Goal: Transaction & Acquisition: Purchase product/service

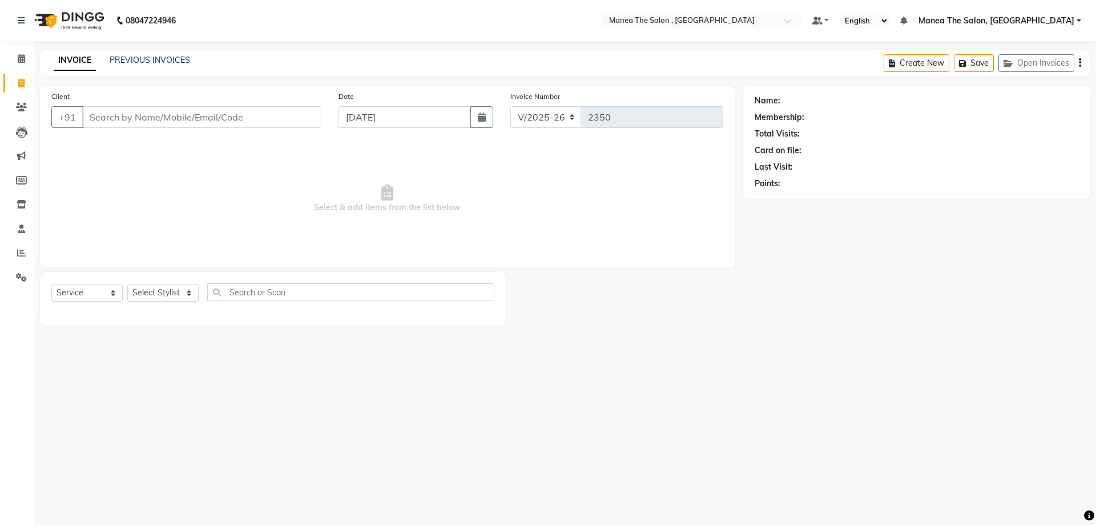
select select "7201"
select select "service"
click at [186, 291] on select "Select Stylist [PERSON_NAME] Manager [PERSON_NAME] [PERSON_NAME] [PERSON_NAME]" at bounding box center [162, 293] width 71 height 18
select select "70825"
click at [127, 284] on select "Select Stylist [PERSON_NAME] Manager [PERSON_NAME] [PERSON_NAME] [PERSON_NAME]" at bounding box center [162, 293] width 71 height 18
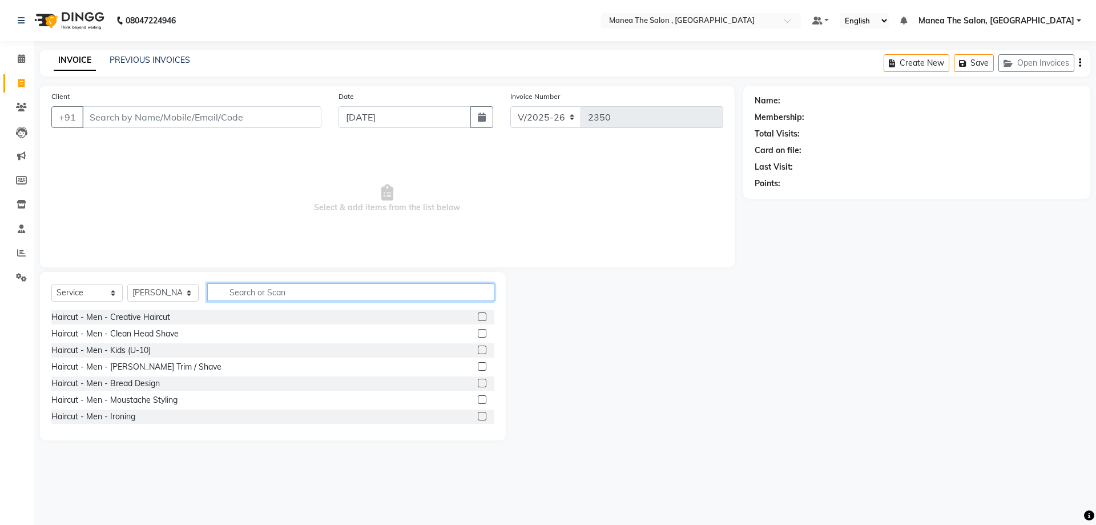
click at [260, 297] on input "text" at bounding box center [350, 292] width 287 height 18
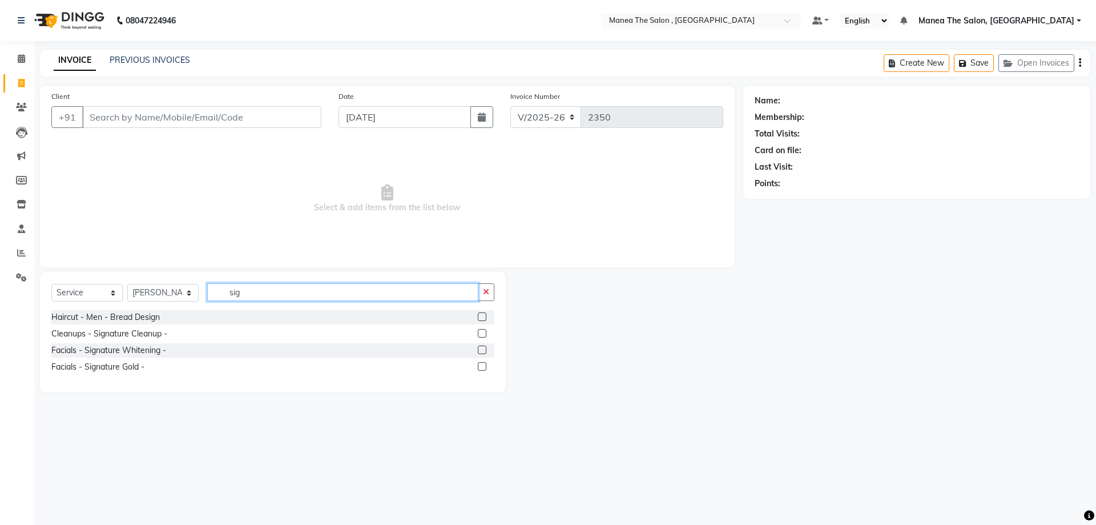
type input "sig"
click at [478, 334] on label at bounding box center [482, 333] width 9 height 9
click at [478, 334] on input "checkbox" at bounding box center [481, 333] width 7 height 7
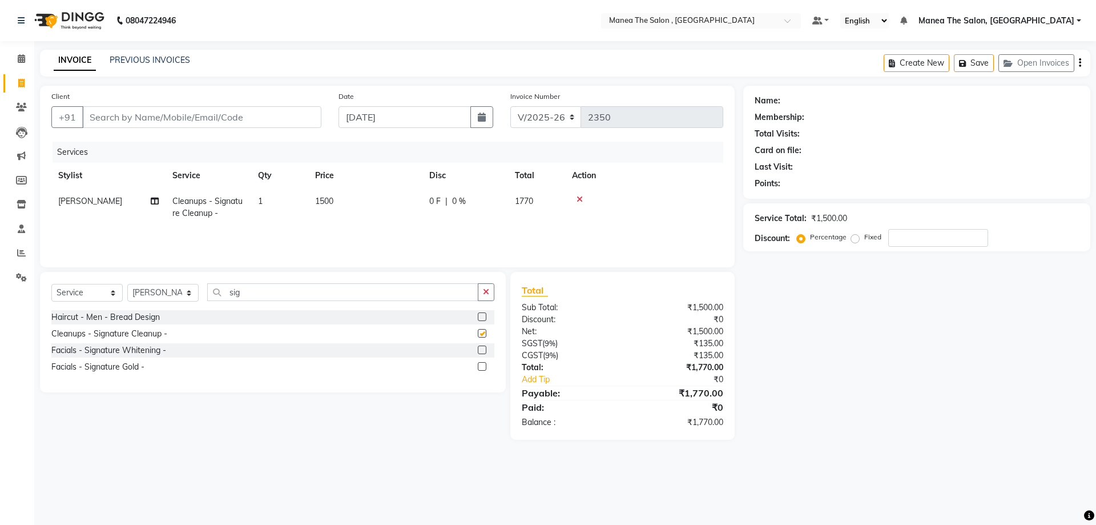
checkbox input "false"
drag, startPoint x: 272, startPoint y: 291, endPoint x: 187, endPoint y: 271, distance: 87.9
click at [187, 271] on div "Client +91 Date 04-09-2025 Invoice Number V/2025 V/2025-26 2350 Services Stylis…" at bounding box center [387, 263] width 712 height 354
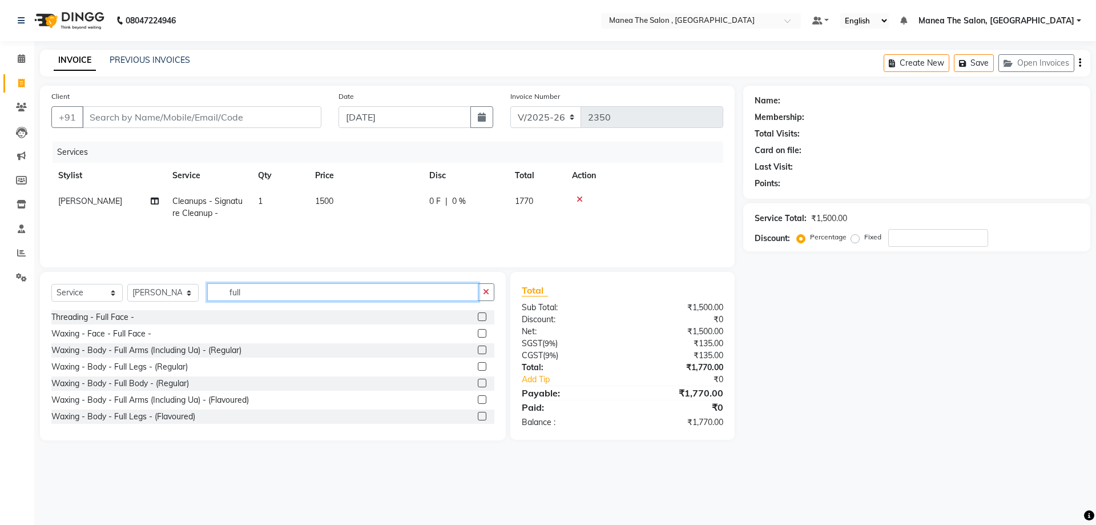
type input "full"
click at [478, 333] on label at bounding box center [482, 333] width 9 height 9
click at [478, 333] on input "checkbox" at bounding box center [481, 333] width 7 height 7
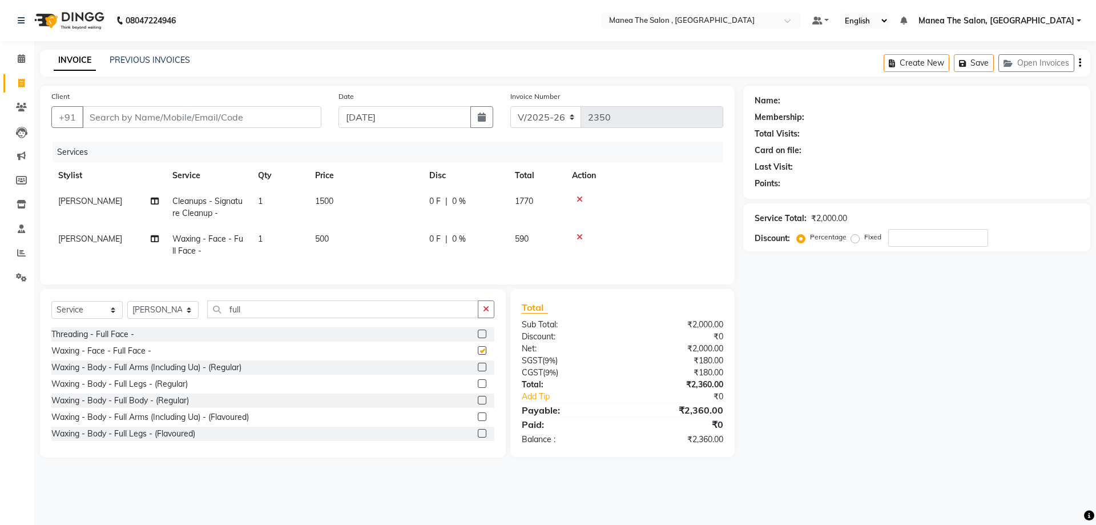
checkbox input "false"
drag, startPoint x: 251, startPoint y: 316, endPoint x: 147, endPoint y: 313, distance: 103.9
click at [196, 317] on div "Select Service Product Membership Package Voucher Prepaid Gift Card Select Styl…" at bounding box center [272, 313] width 443 height 27
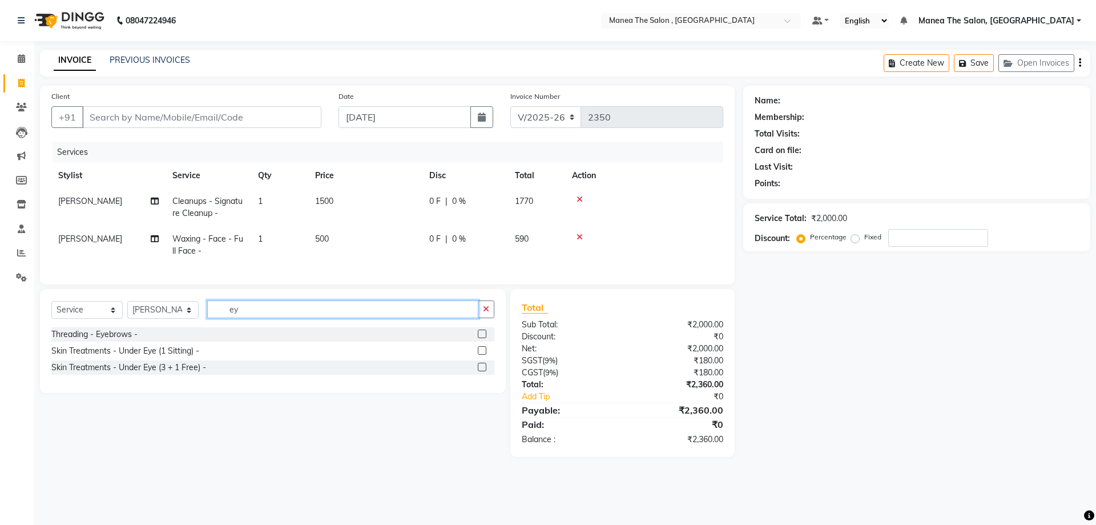
type input "ey"
click at [479, 338] on label at bounding box center [482, 333] width 9 height 9
click at [479, 338] on input "checkbox" at bounding box center [481, 333] width 7 height 7
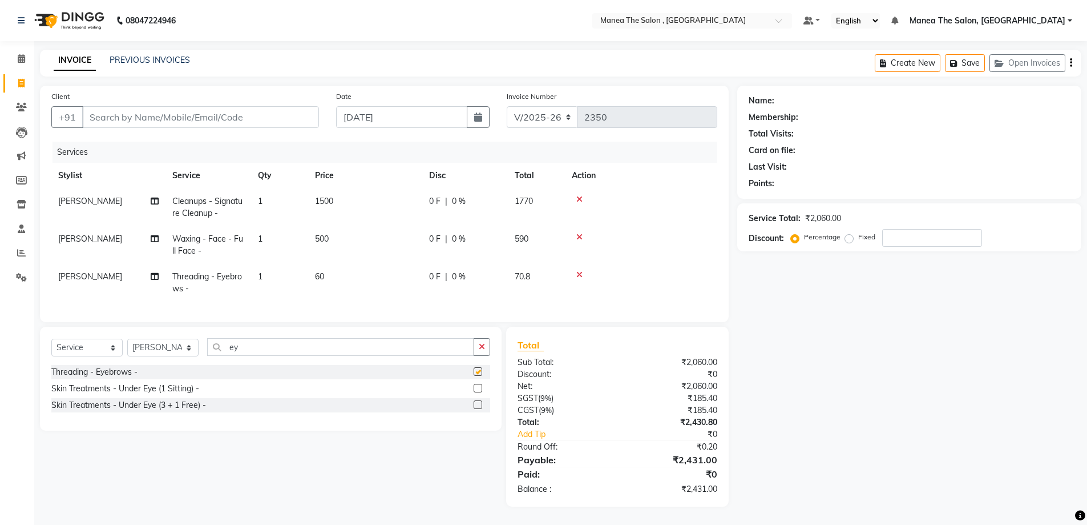
checkbox input "false"
click at [190, 117] on input "Client" at bounding box center [200, 117] width 237 height 22
type input "9"
type input "0"
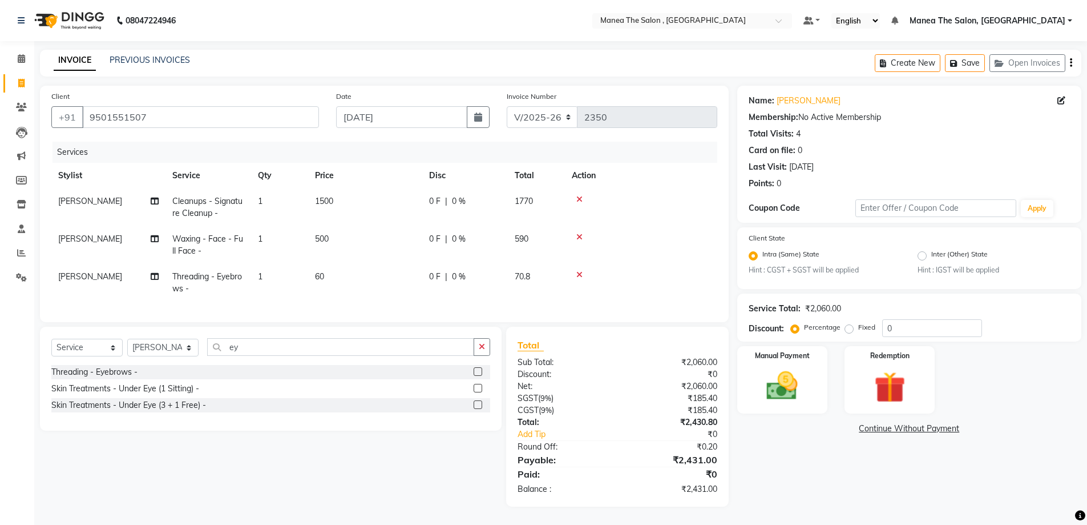
click at [923, 139] on div "Total Visits: 4" at bounding box center [909, 134] width 321 height 12
drag, startPoint x: 796, startPoint y: 119, endPoint x: 841, endPoint y: 121, distance: 44.6
click at [841, 121] on div "Membership: No Active Membership" at bounding box center [909, 117] width 321 height 12
click at [888, 151] on div "Card on file: 0" at bounding box center [909, 150] width 321 height 12
click at [901, 326] on input "0" at bounding box center [932, 328] width 100 height 18
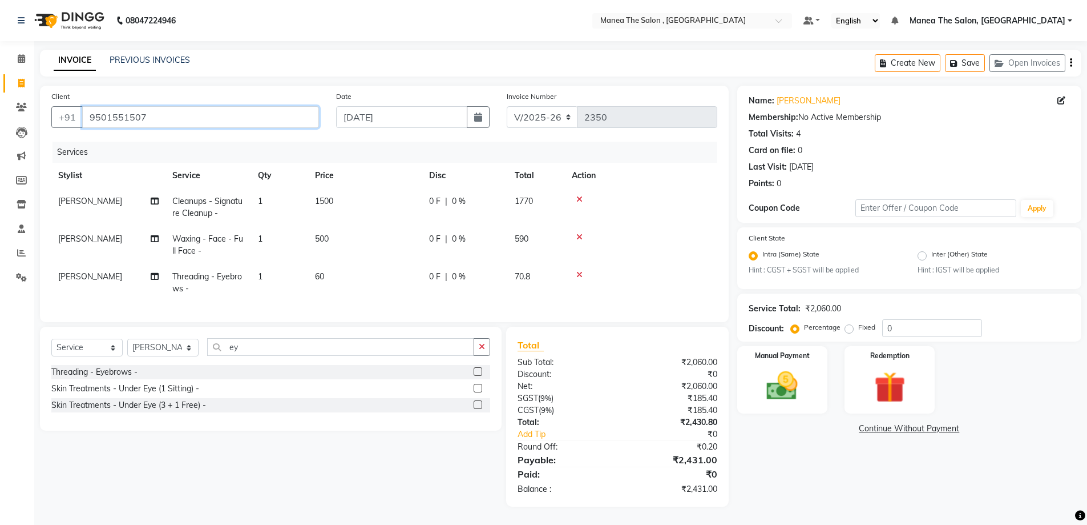
click at [178, 114] on input "9501551507" at bounding box center [200, 117] width 237 height 22
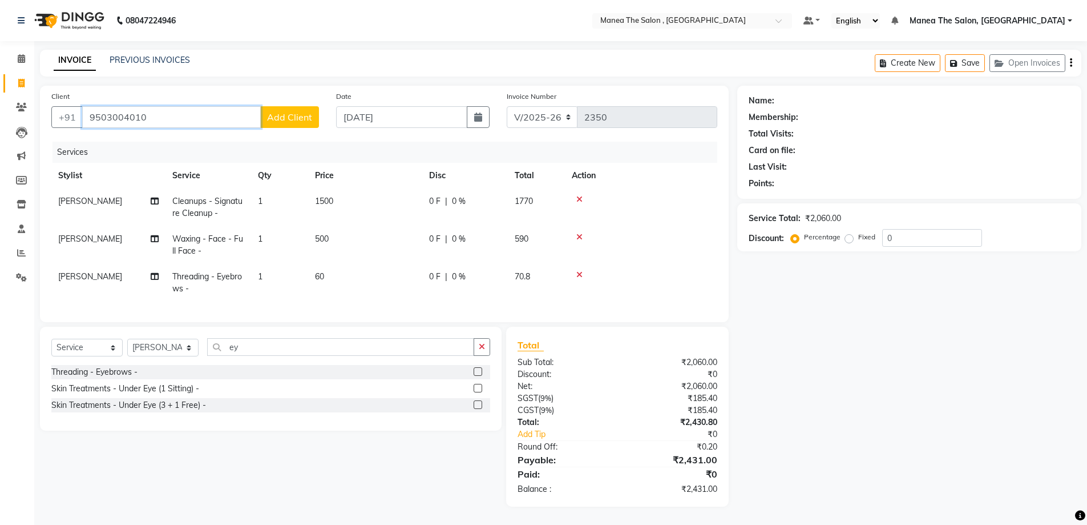
drag, startPoint x: 152, startPoint y: 118, endPoint x: 43, endPoint y: 105, distance: 109.7
click at [43, 105] on div "Client +91 9503004010 Add Client" at bounding box center [185, 113] width 285 height 47
click at [187, 141] on ngb-highlight "9890257 259" at bounding box center [201, 143] width 59 height 11
type input "9890257259"
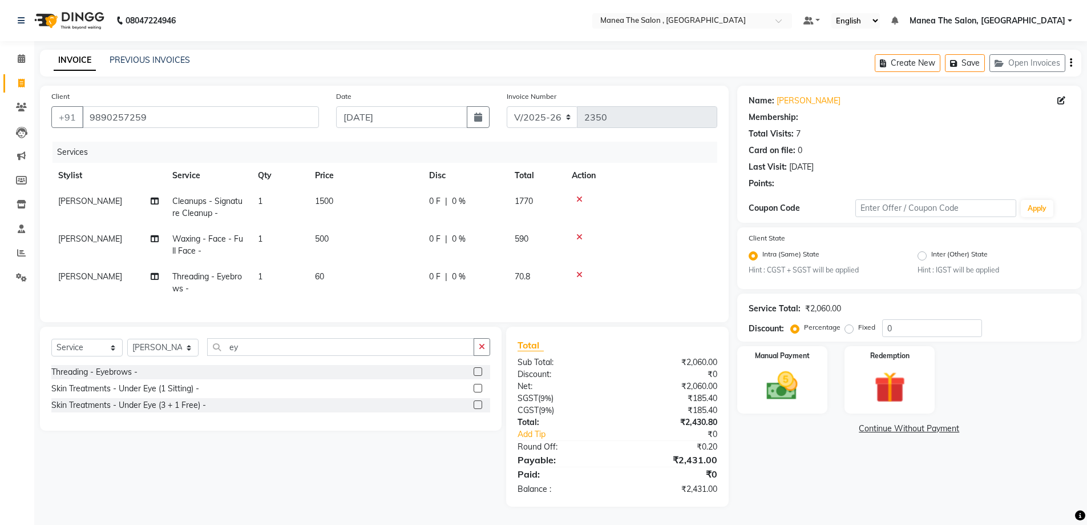
select select "1: Object"
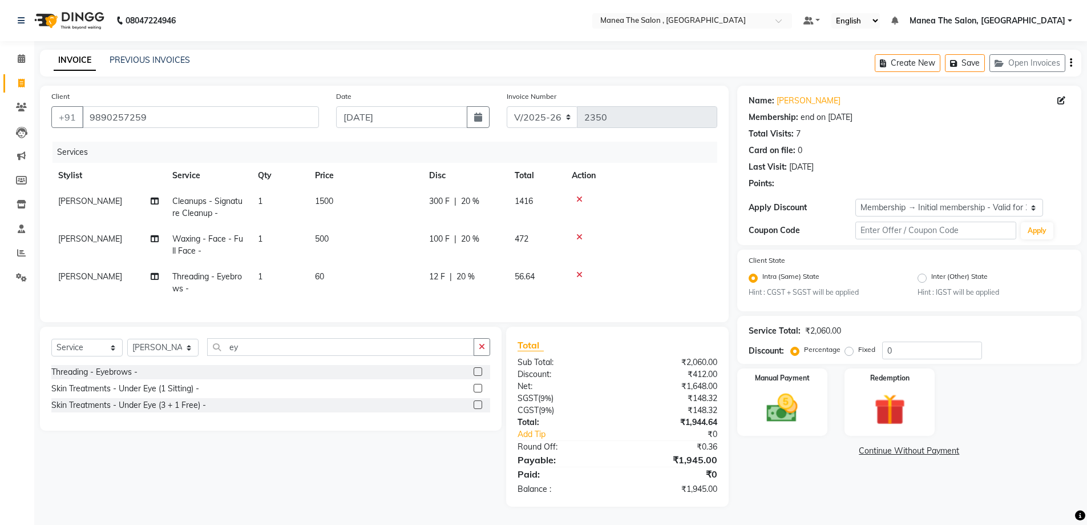
type input "20"
click at [325, 202] on span "1500" at bounding box center [324, 201] width 18 height 10
select select "70825"
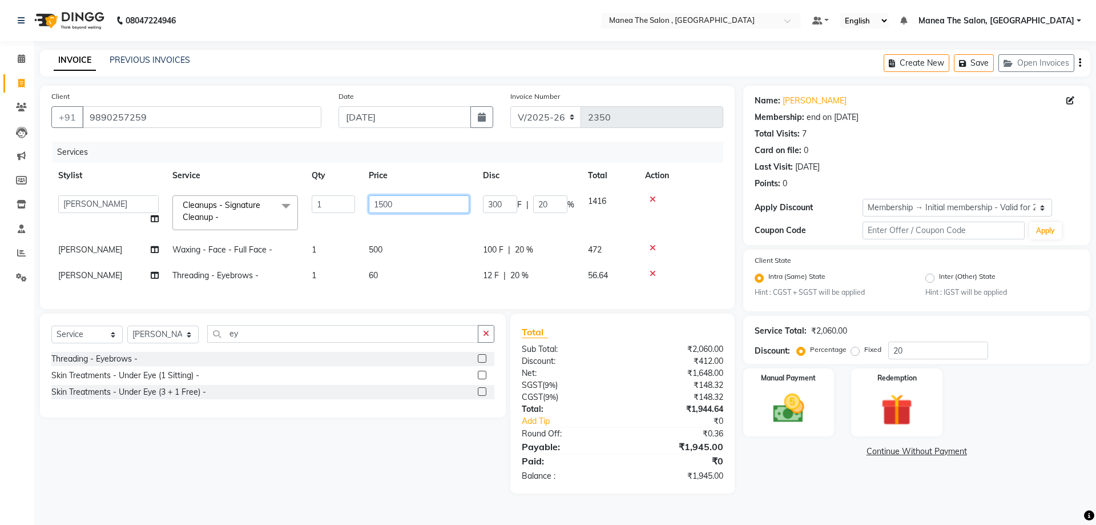
click at [380, 205] on input "1500" at bounding box center [419, 204] width 100 height 18
click at [384, 207] on input "1500" at bounding box center [419, 204] width 100 height 18
type input "1000"
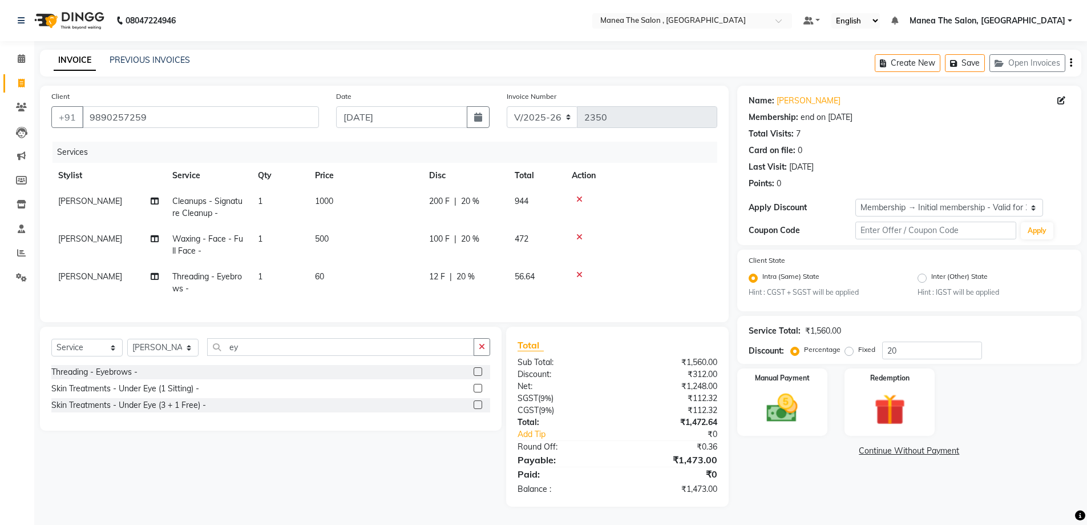
click at [375, 493] on div "Select Service Product Membership Package Voucher Prepaid Gift Card Select Styl…" at bounding box center [266, 416] width 470 height 180
click at [804, 397] on img at bounding box center [782, 408] width 53 height 37
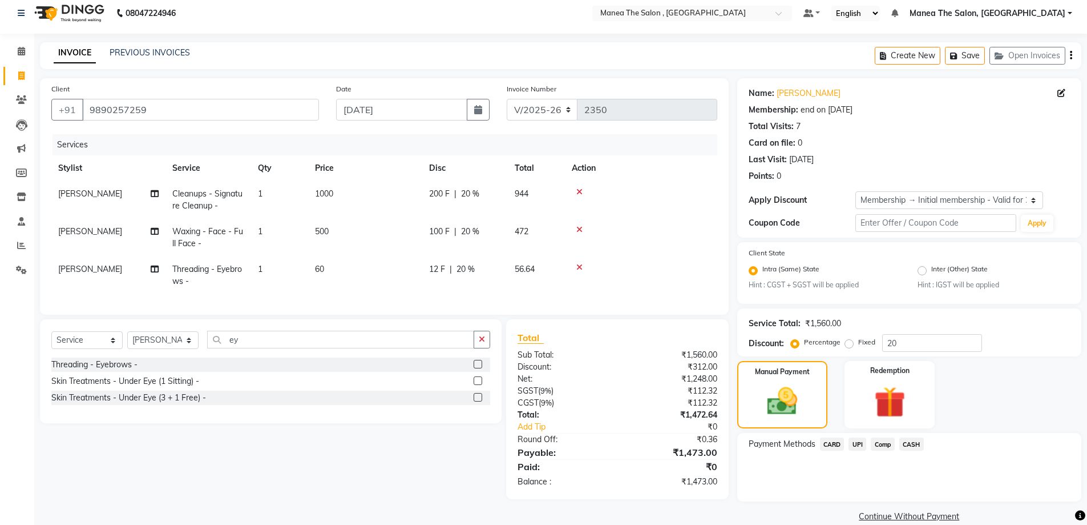
click at [834, 444] on span "CARD" at bounding box center [832, 443] width 25 height 13
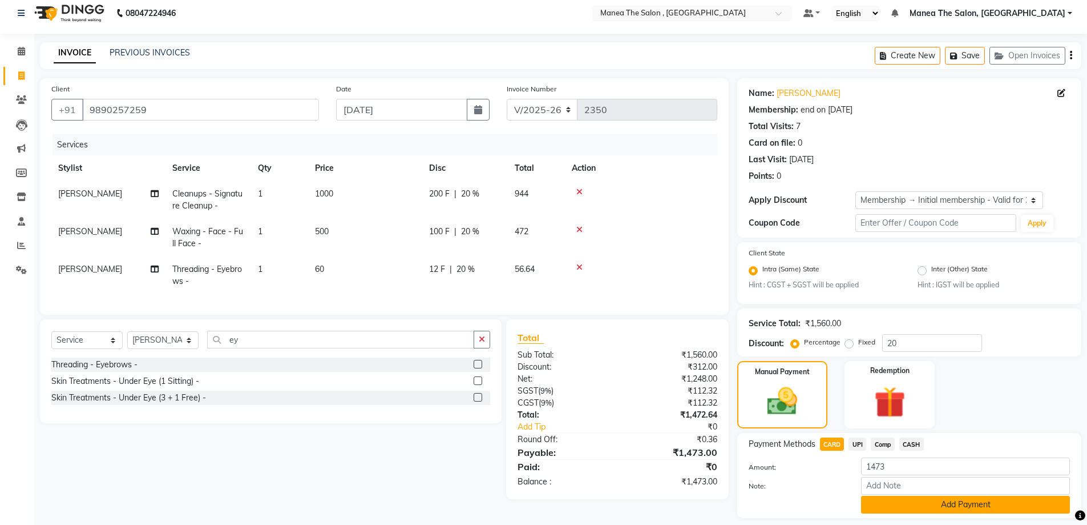
click at [961, 501] on button "Add Payment" at bounding box center [965, 504] width 209 height 18
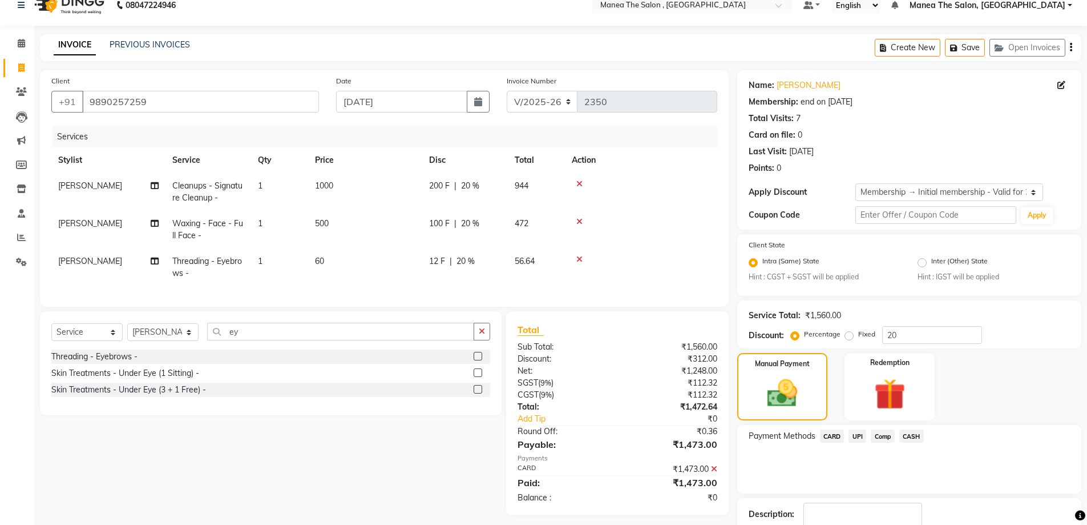
scroll to position [0, 0]
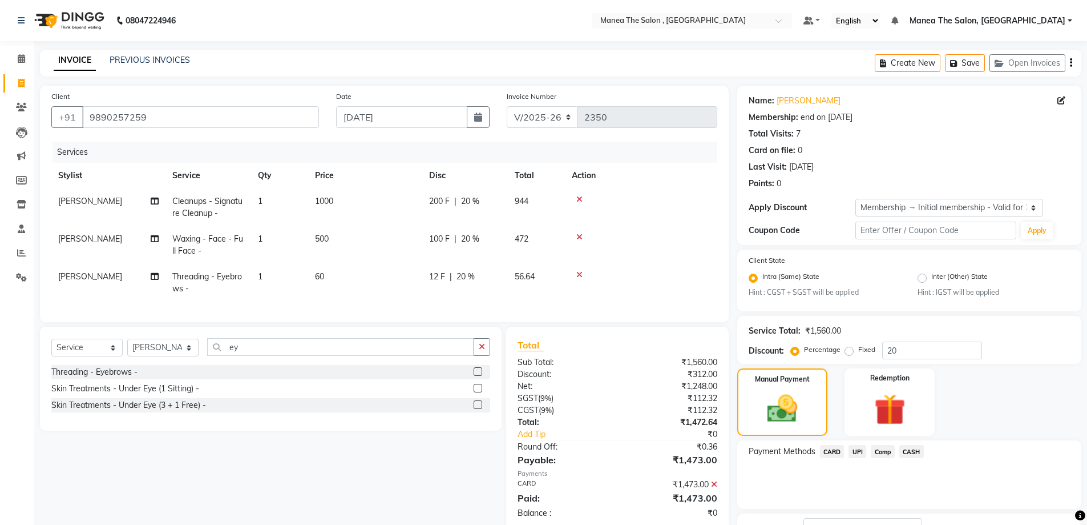
click at [840, 453] on span "CARD" at bounding box center [832, 451] width 25 height 13
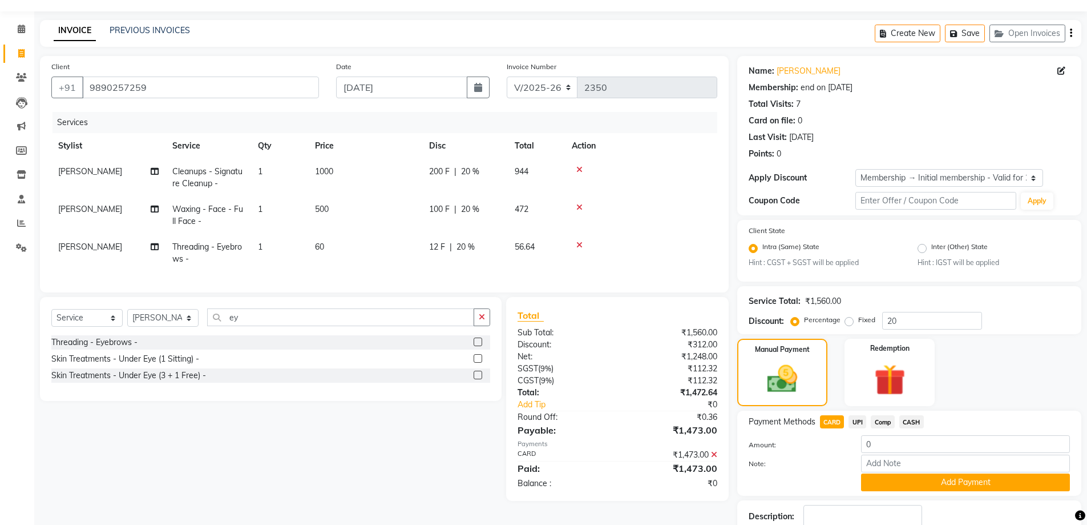
scroll to position [57, 0]
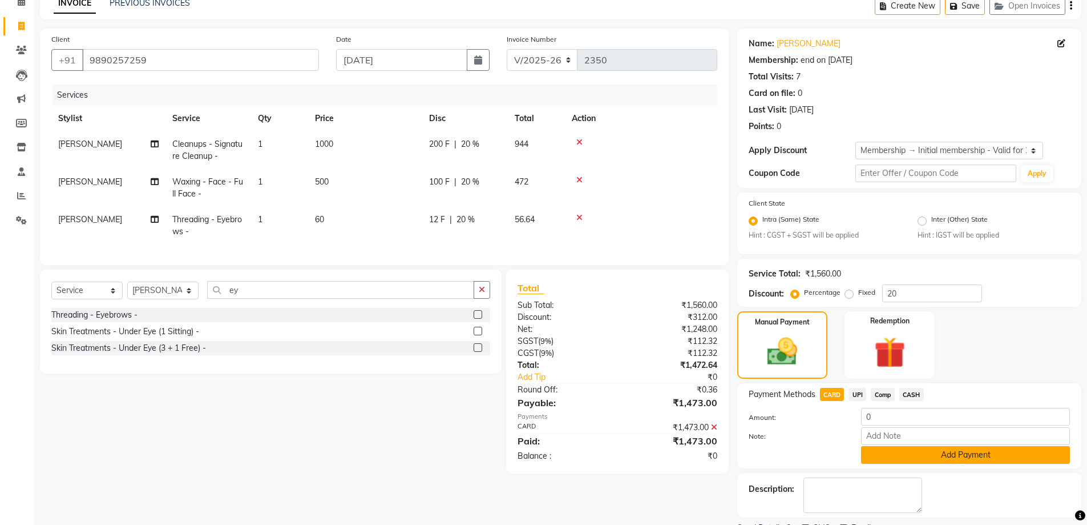
click at [922, 457] on button "Add Payment" at bounding box center [965, 455] width 209 height 18
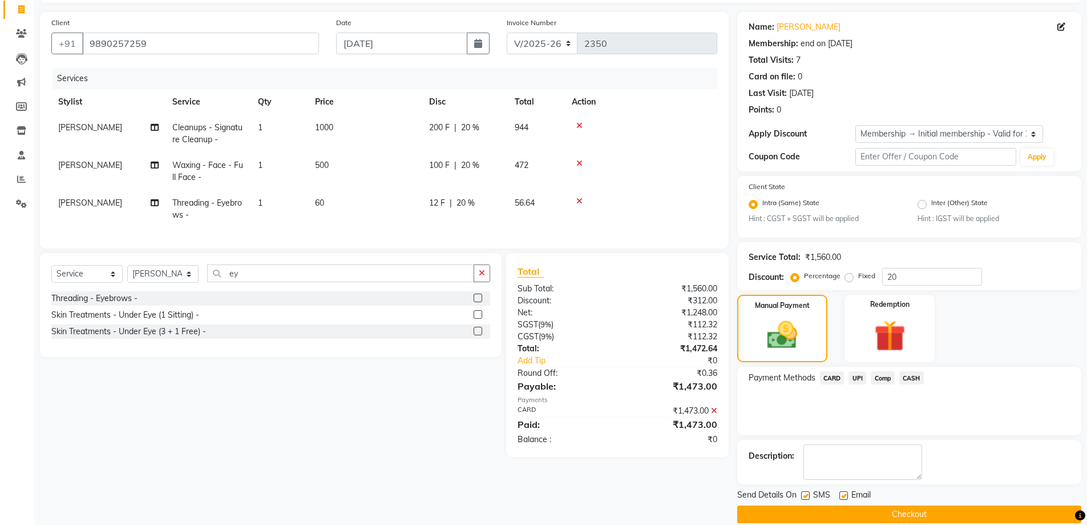
scroll to position [89, 0]
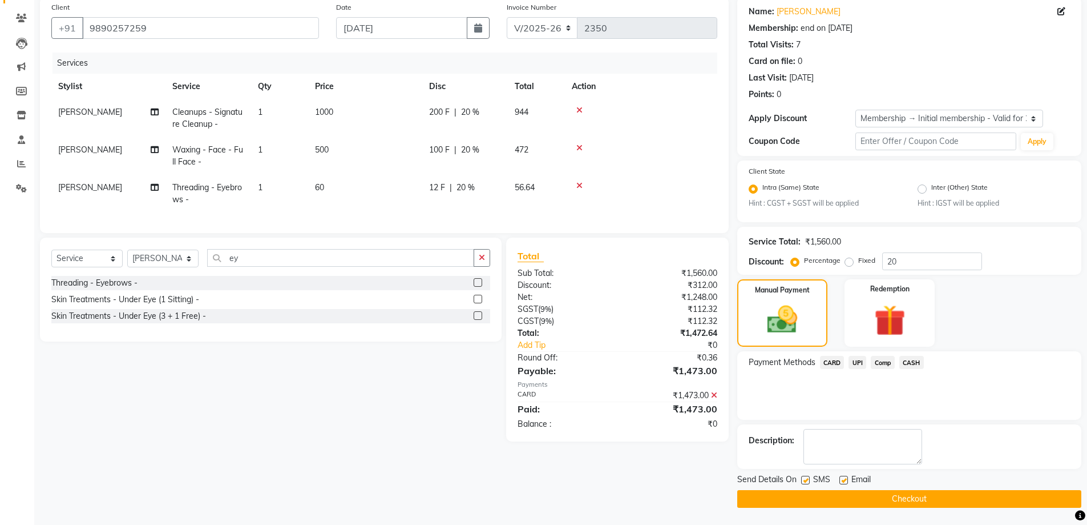
click at [924, 496] on button "Checkout" at bounding box center [909, 499] width 344 height 18
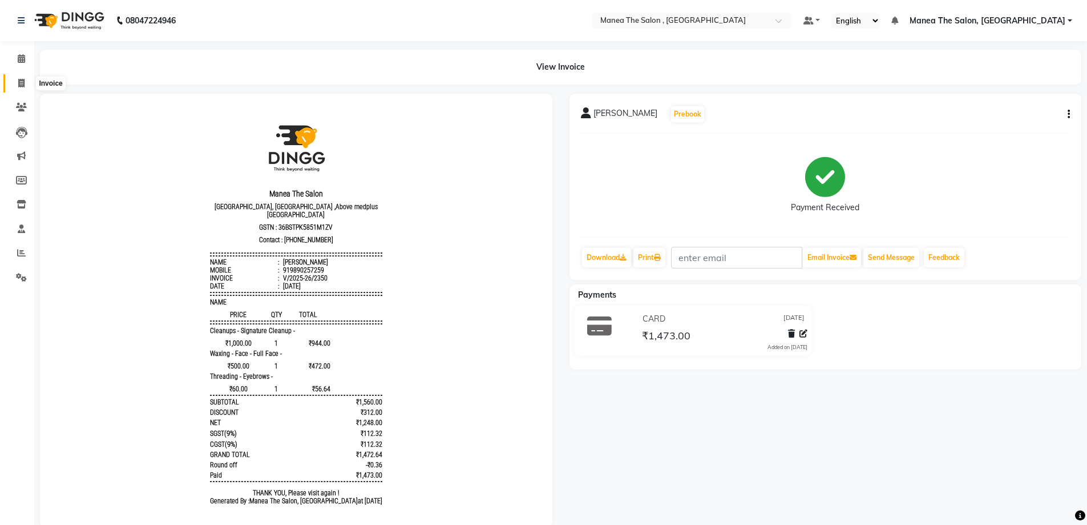
click at [21, 84] on icon at bounding box center [21, 83] width 6 height 9
select select "service"
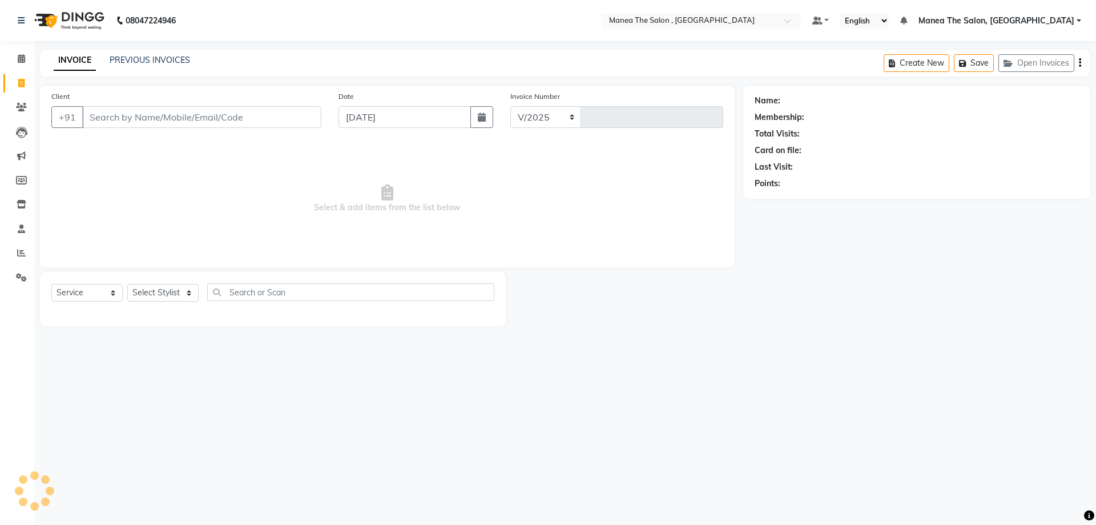
select select "7201"
type input "2351"
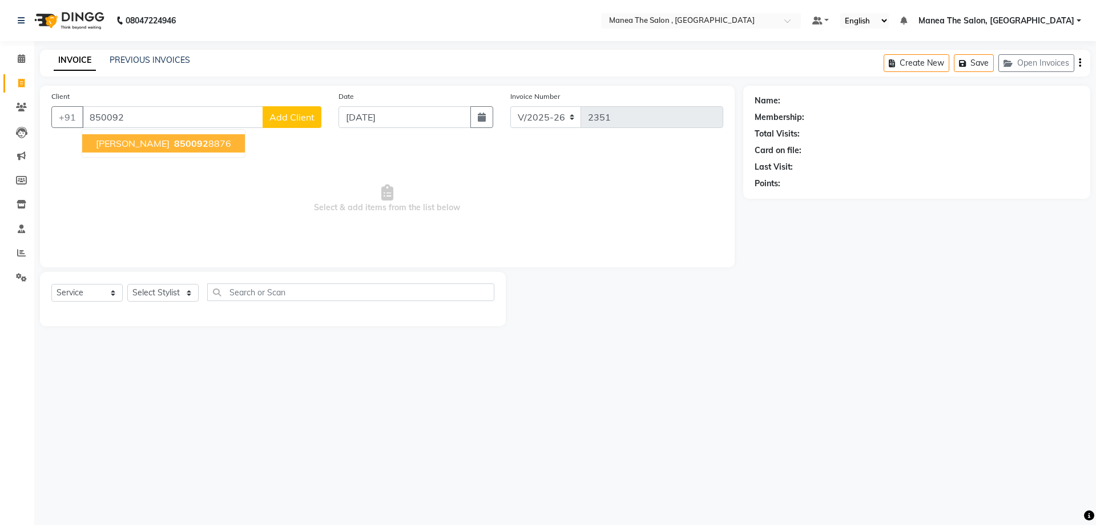
click at [174, 143] on span "850092" at bounding box center [191, 143] width 34 height 11
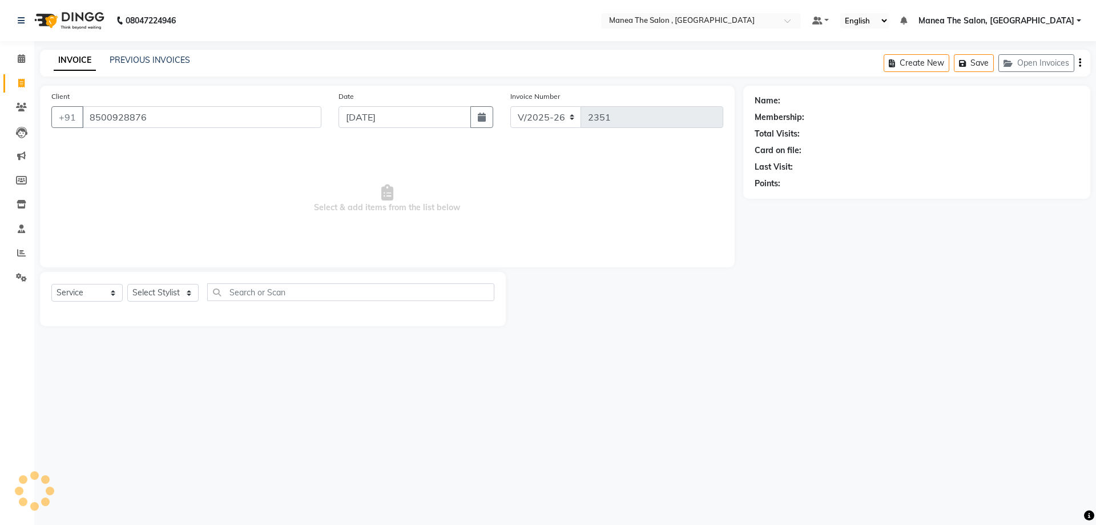
type input "8500928876"
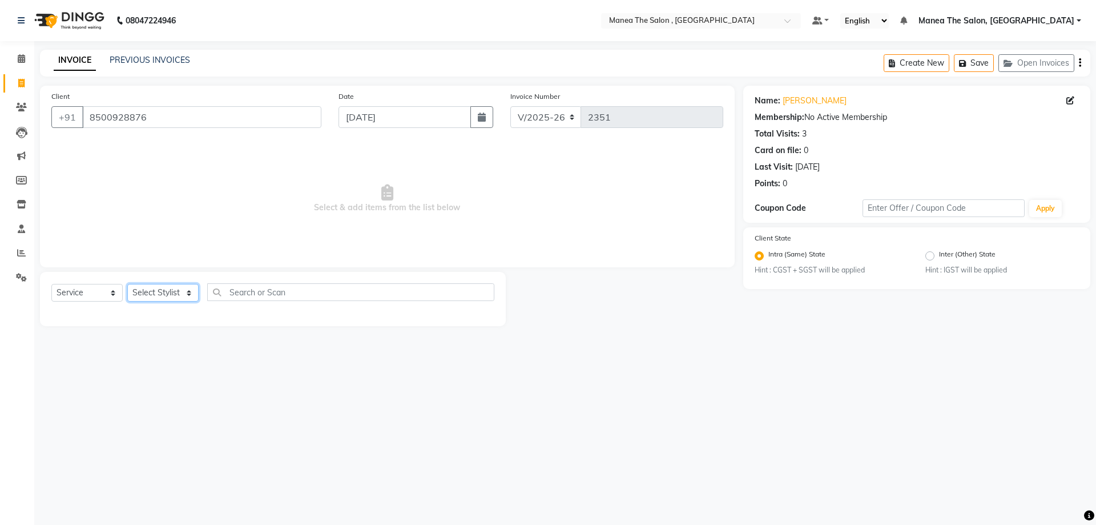
click at [171, 292] on select "Select Stylist AYAZ Manager prameela PUNITH Raj tillu SALMAN Soujanya" at bounding box center [162, 293] width 71 height 18
select select "70825"
click at [127, 284] on select "Select Stylist AYAZ Manager prameela PUNITH Raj tillu SALMAN Soujanya" at bounding box center [162, 293] width 71 height 18
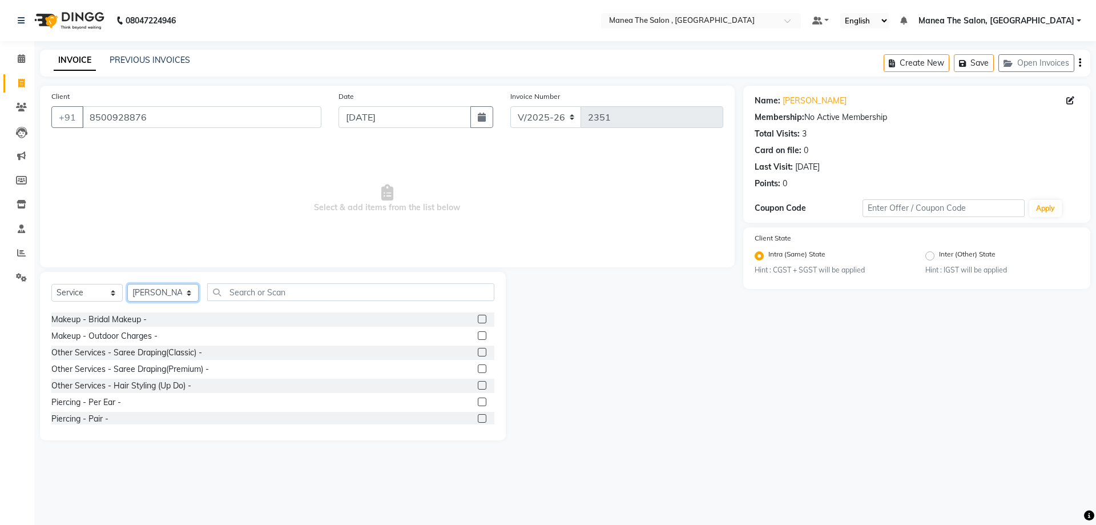
scroll to position [400, 0]
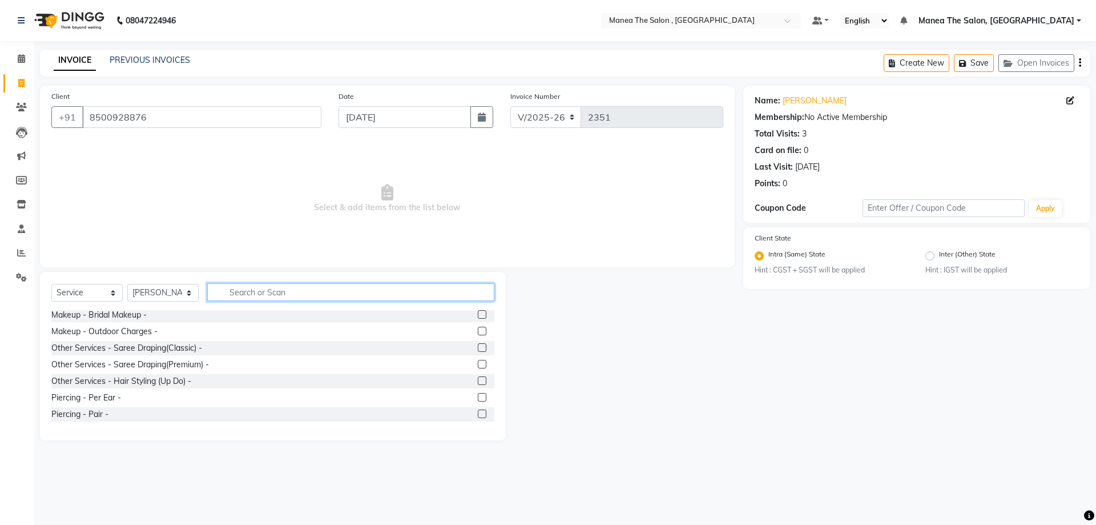
click at [235, 294] on input "text" at bounding box center [350, 292] width 287 height 18
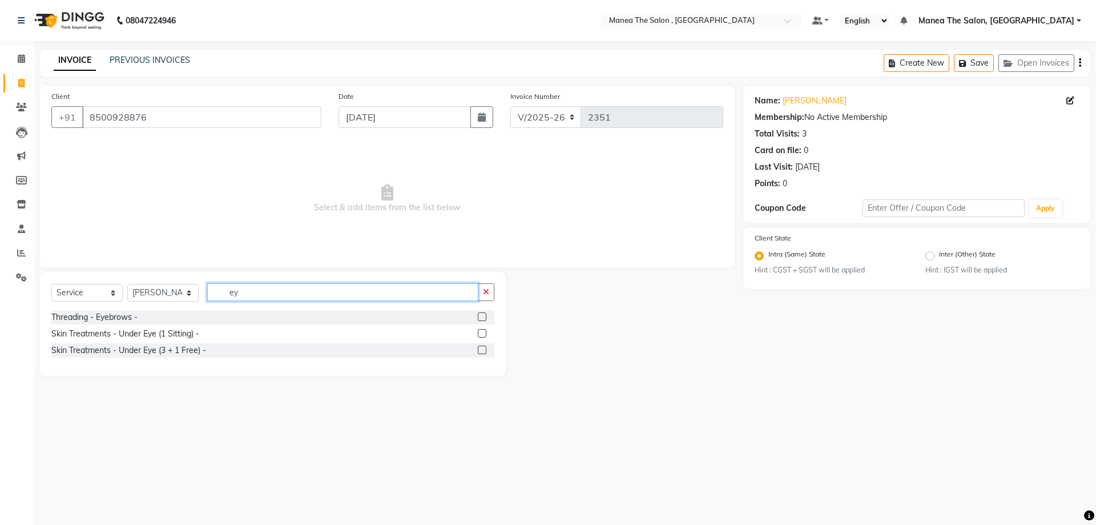
type input "ey"
click at [484, 316] on label at bounding box center [482, 316] width 9 height 9
click at [484, 316] on input "checkbox" at bounding box center [481, 316] width 7 height 7
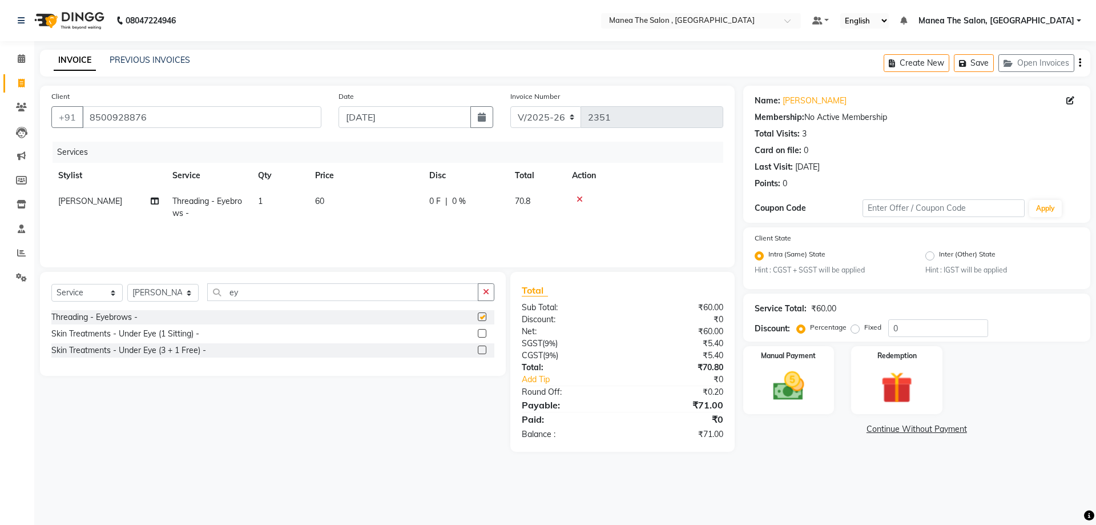
checkbox input "false"
click at [800, 384] on img at bounding box center [788, 387] width 53 height 38
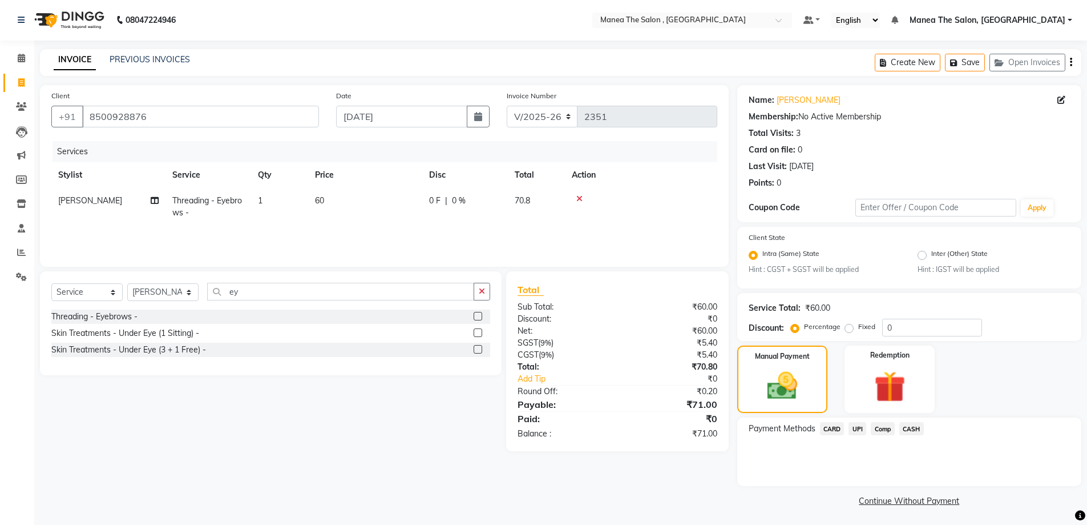
scroll to position [2, 0]
click at [910, 423] on span "CASH" at bounding box center [912, 426] width 25 height 13
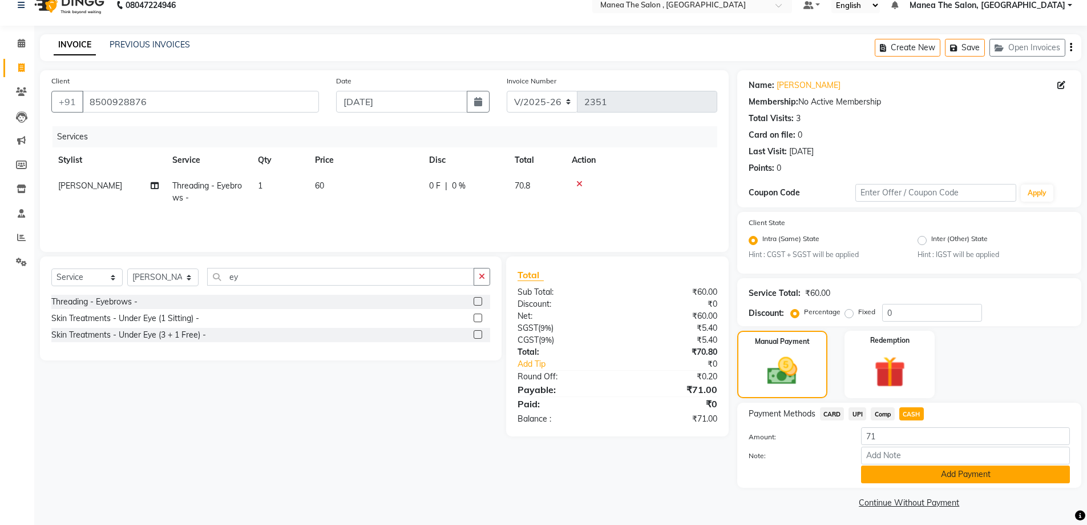
scroll to position [19, 0]
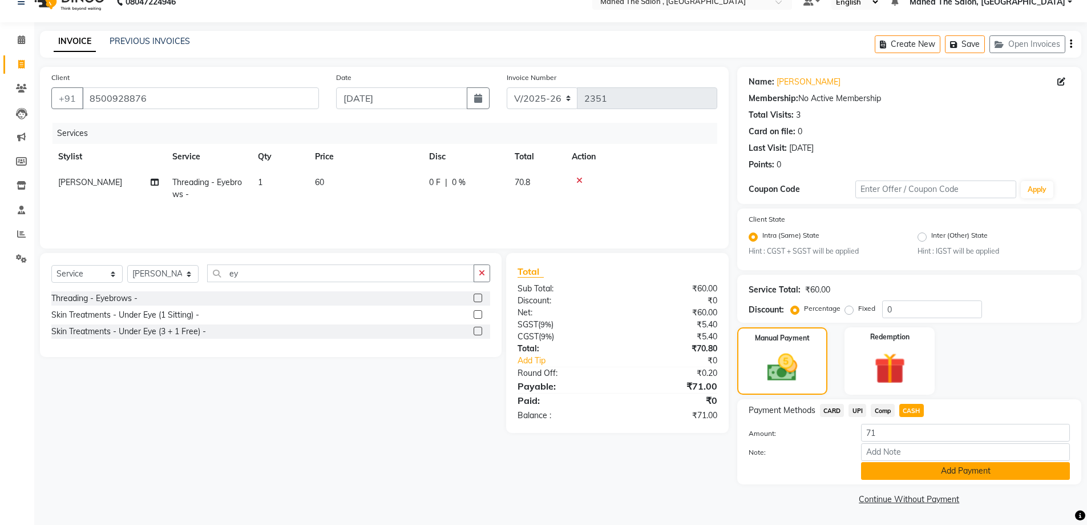
click at [919, 463] on button "Add Payment" at bounding box center [965, 471] width 209 height 18
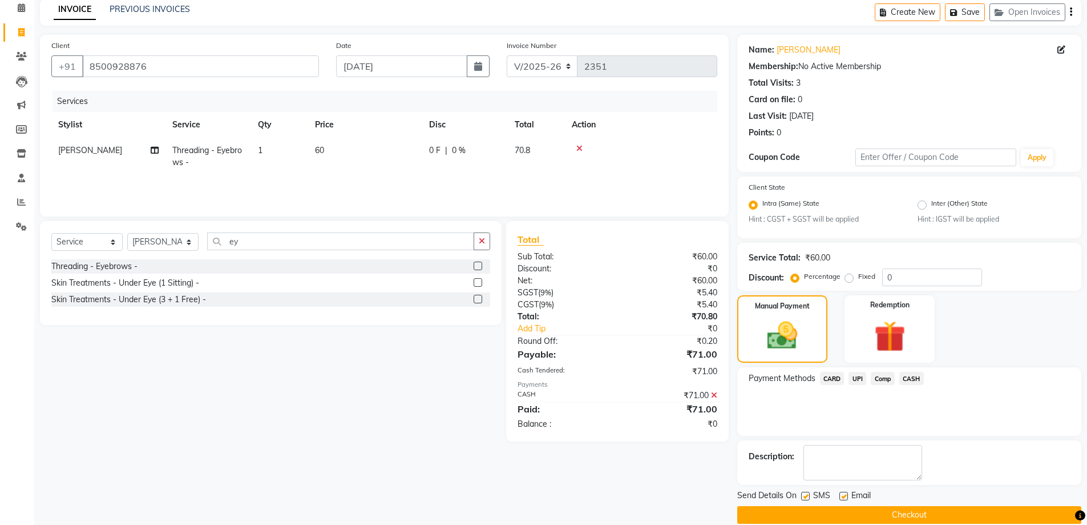
scroll to position [67, 0]
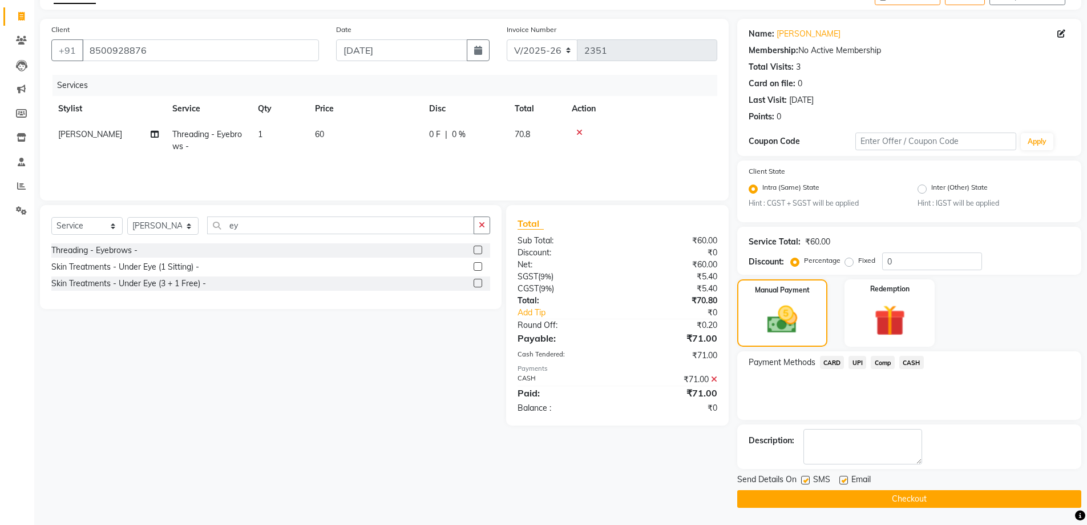
click at [918, 495] on button "Checkout" at bounding box center [909, 499] width 344 height 18
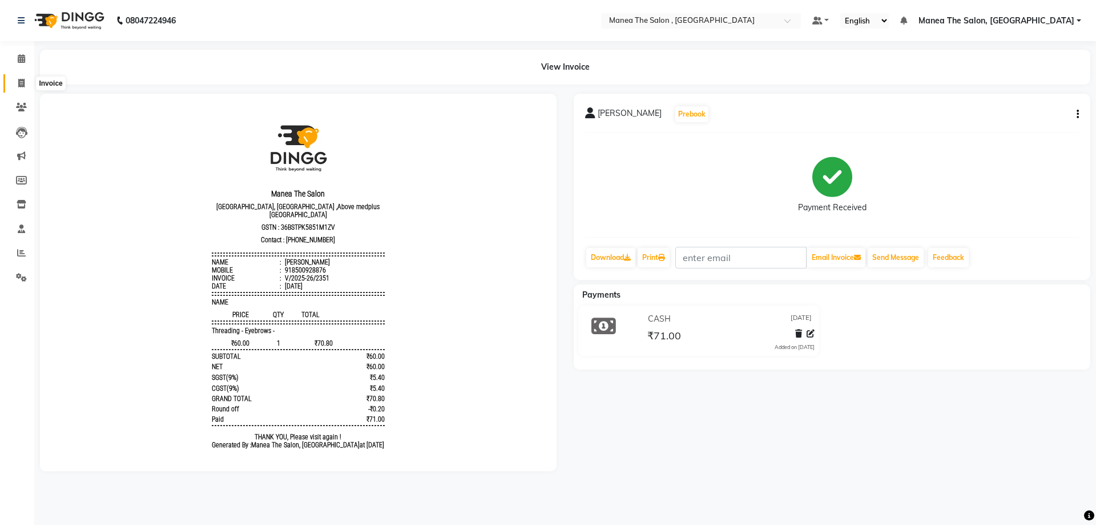
click at [22, 79] on icon at bounding box center [21, 83] width 6 height 9
select select "service"
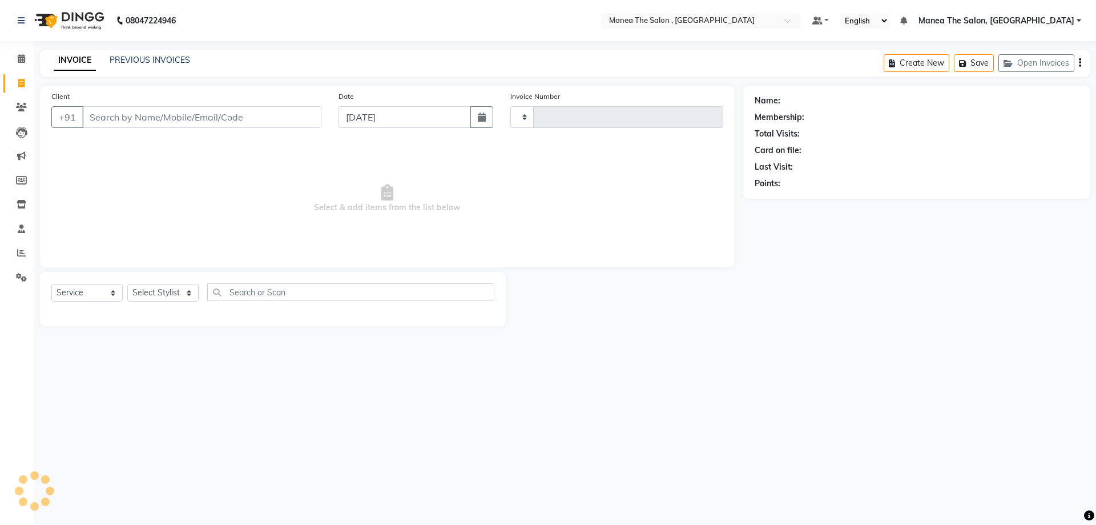
type input "2352"
select select "7201"
click at [161, 62] on link "PREVIOUS INVOICES" at bounding box center [150, 60] width 80 height 10
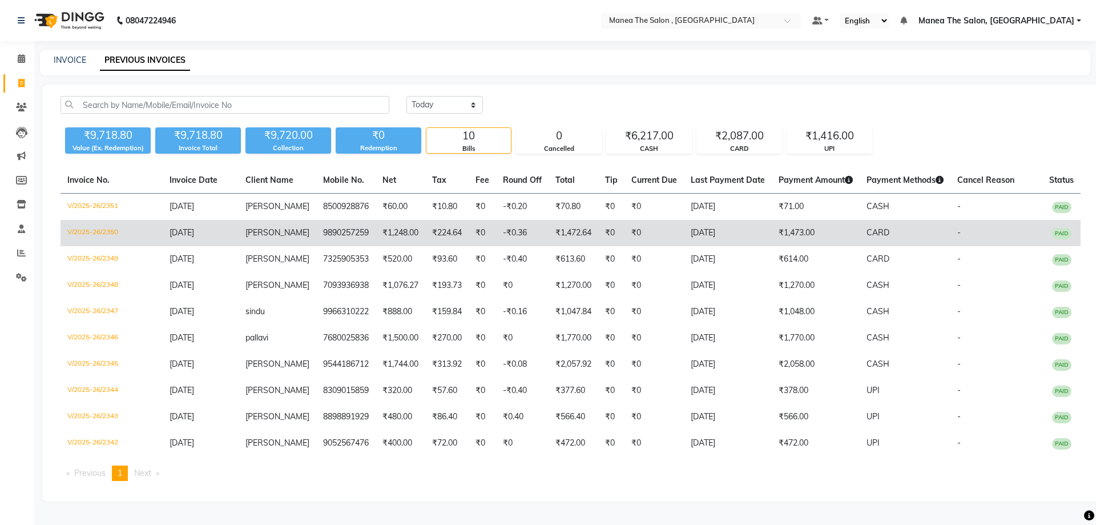
click at [496, 233] on td "-₹0.36" at bounding box center [522, 233] width 53 height 26
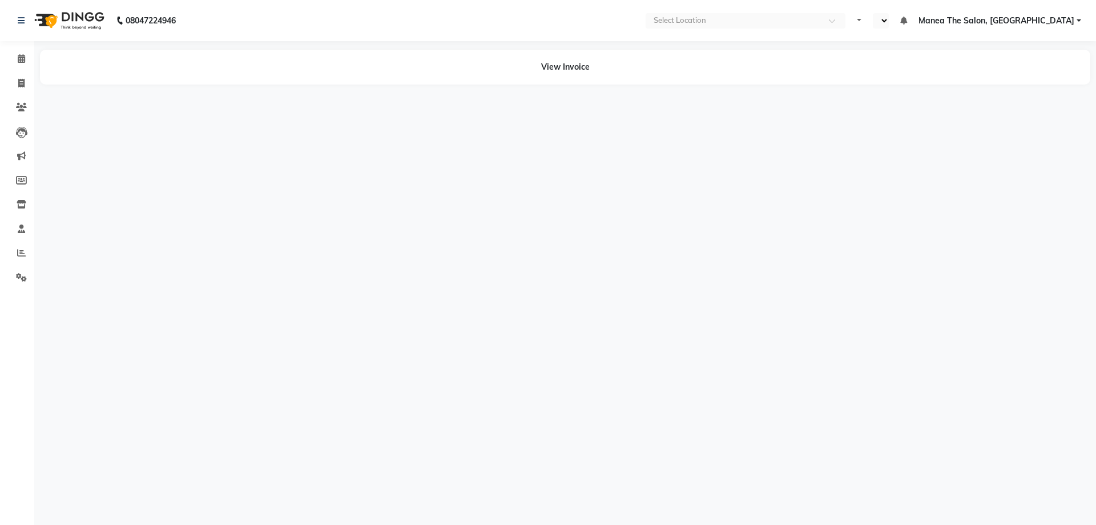
select select "en"
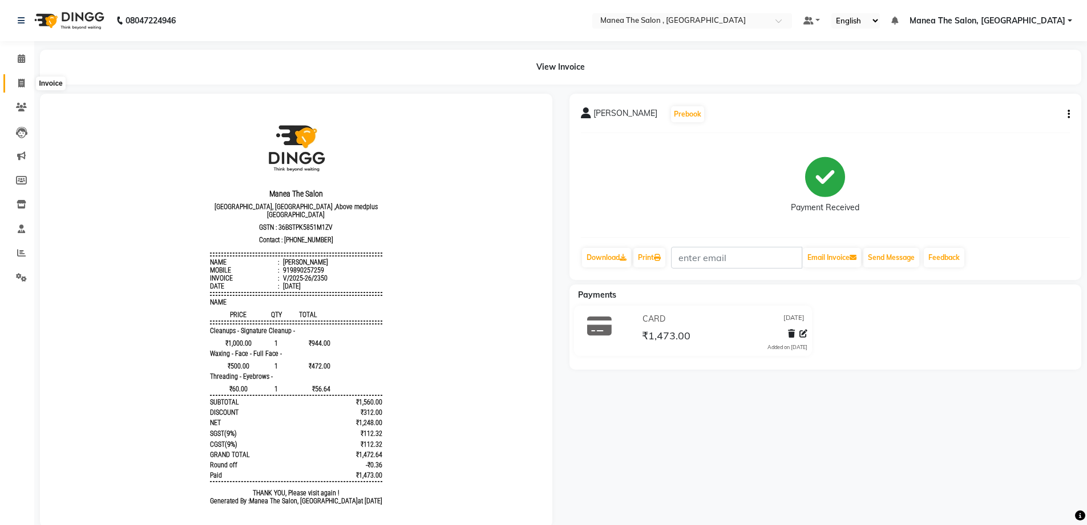
click at [26, 84] on span at bounding box center [21, 83] width 20 height 13
select select "service"
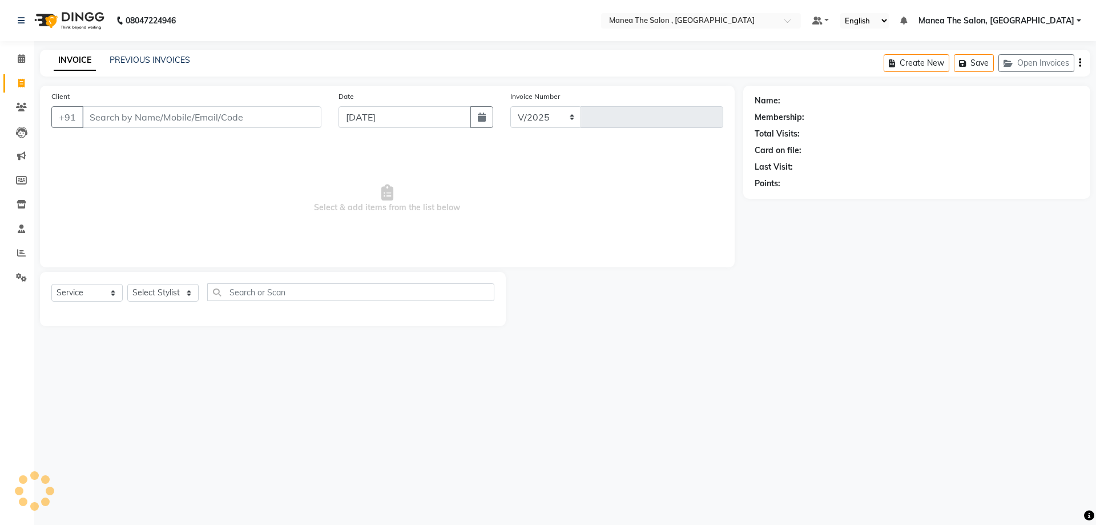
select select "7201"
type input "2352"
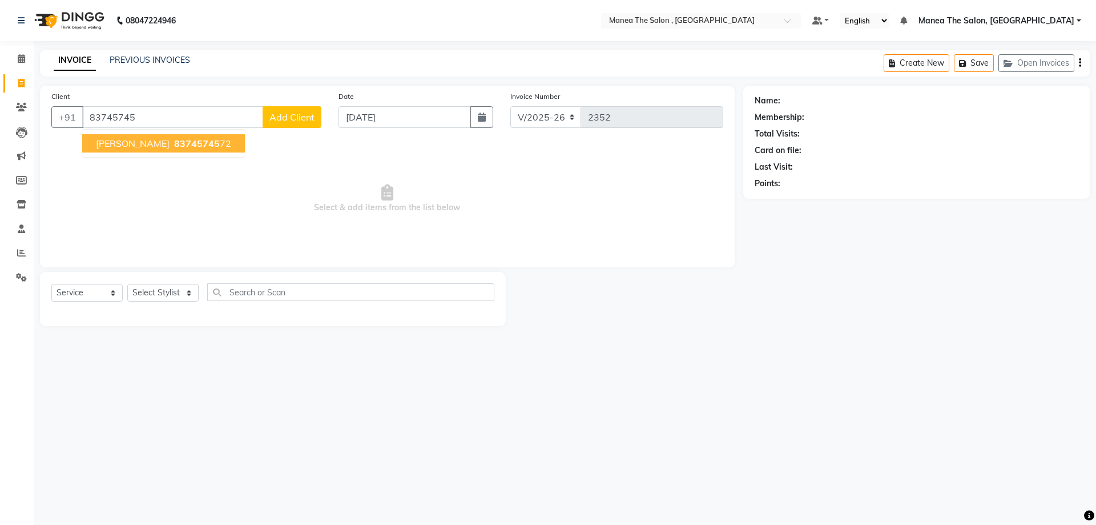
click at [109, 149] on button "raghu 83745745 72" at bounding box center [163, 143] width 163 height 18
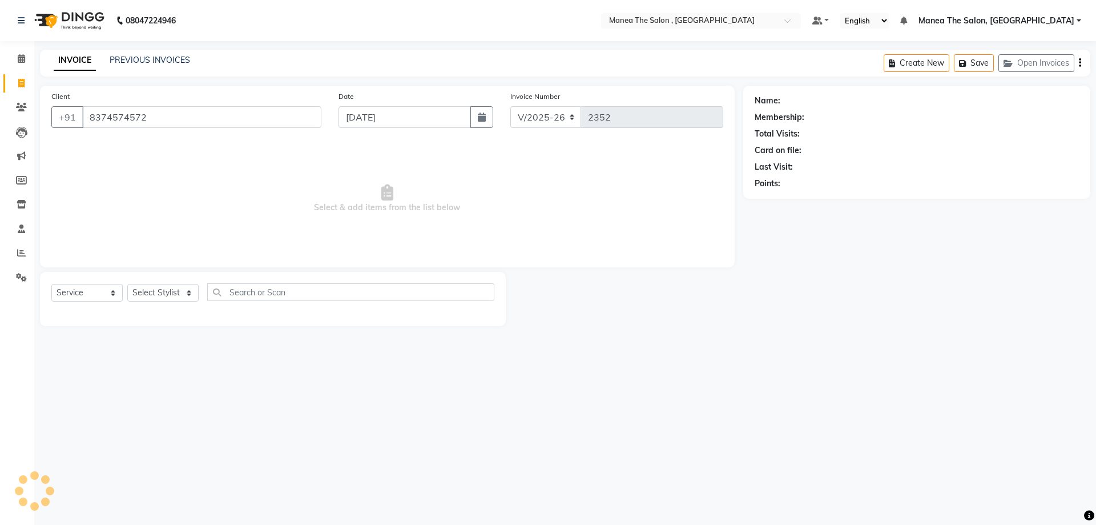
type input "8374574572"
select select "1: Object"
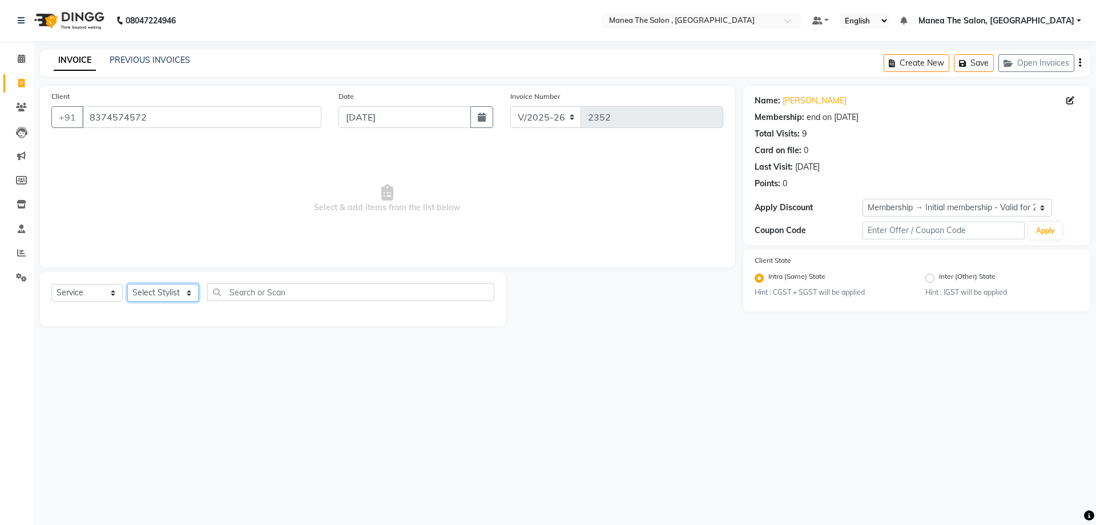
click at [184, 295] on select "Select Stylist AYAZ Manager prameela PUNITH Raj tillu SALMAN Soujanya" at bounding box center [162, 293] width 71 height 18
select select "70825"
click at [127, 284] on select "Select Stylist AYAZ Manager prameela PUNITH Raj tillu SALMAN Soujanya" at bounding box center [162, 293] width 71 height 18
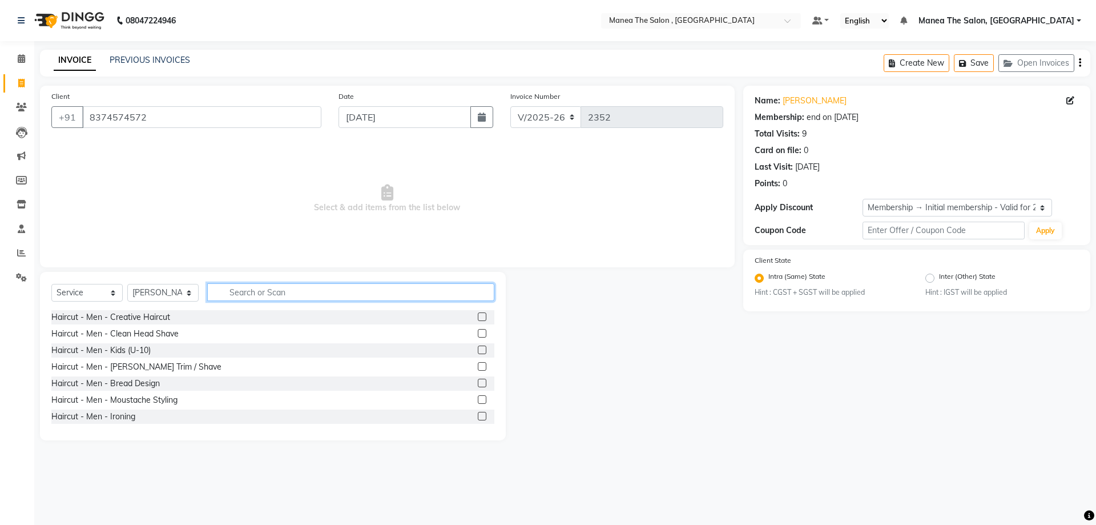
click at [364, 291] on input "text" at bounding box center [350, 292] width 287 height 18
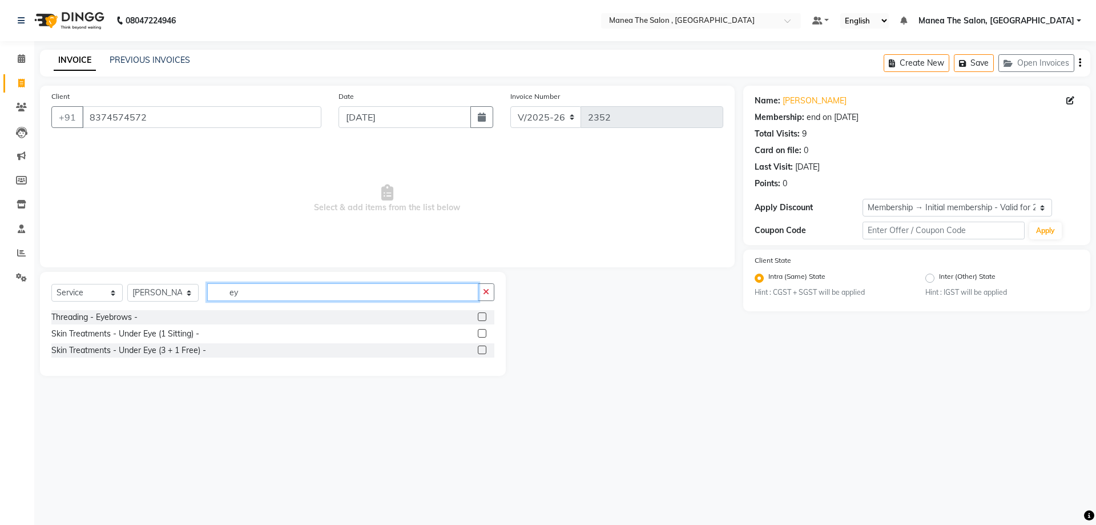
type input "ey"
click at [479, 317] on label at bounding box center [482, 316] width 9 height 9
click at [479, 317] on input "checkbox" at bounding box center [481, 316] width 7 height 7
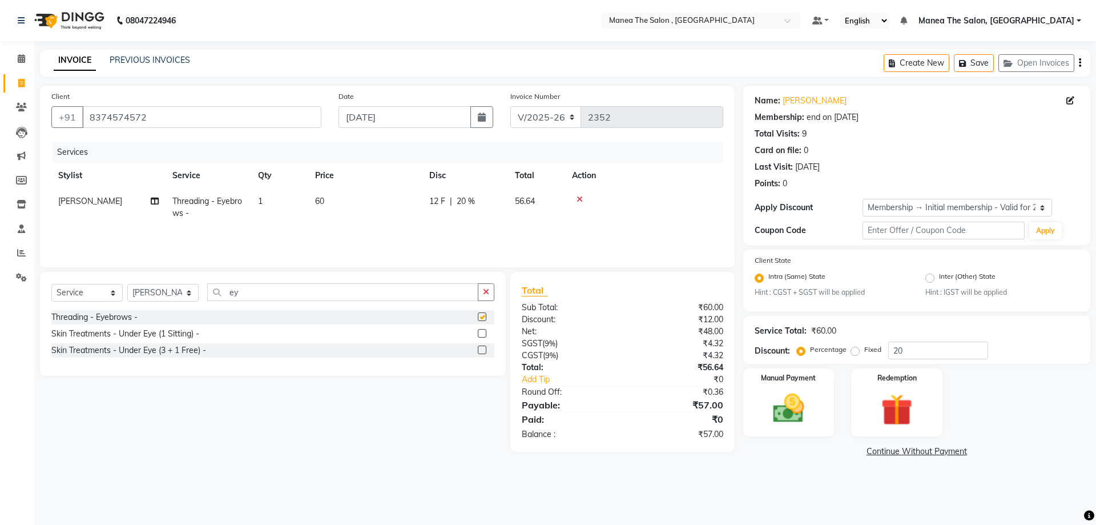
checkbox input "false"
drag, startPoint x: 923, startPoint y: 349, endPoint x: 825, endPoint y: 362, distance: 99.6
click at [826, 362] on div "Service Total: ₹60.00 Discount: Percentage Fixed 20" at bounding box center [916, 340] width 347 height 48
type input "0"
click at [791, 397] on img at bounding box center [788, 409] width 53 height 38
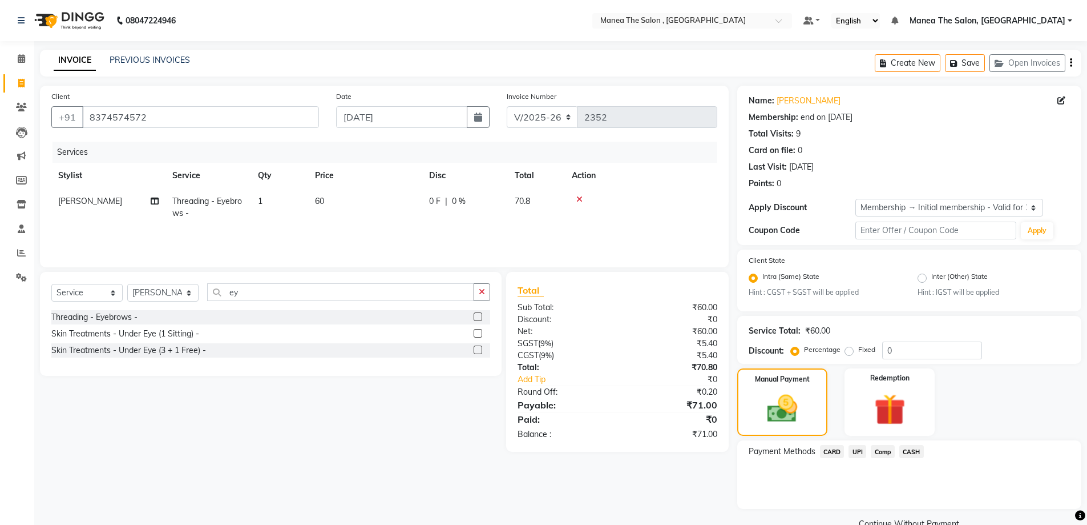
click at [912, 448] on span "CASH" at bounding box center [912, 451] width 25 height 13
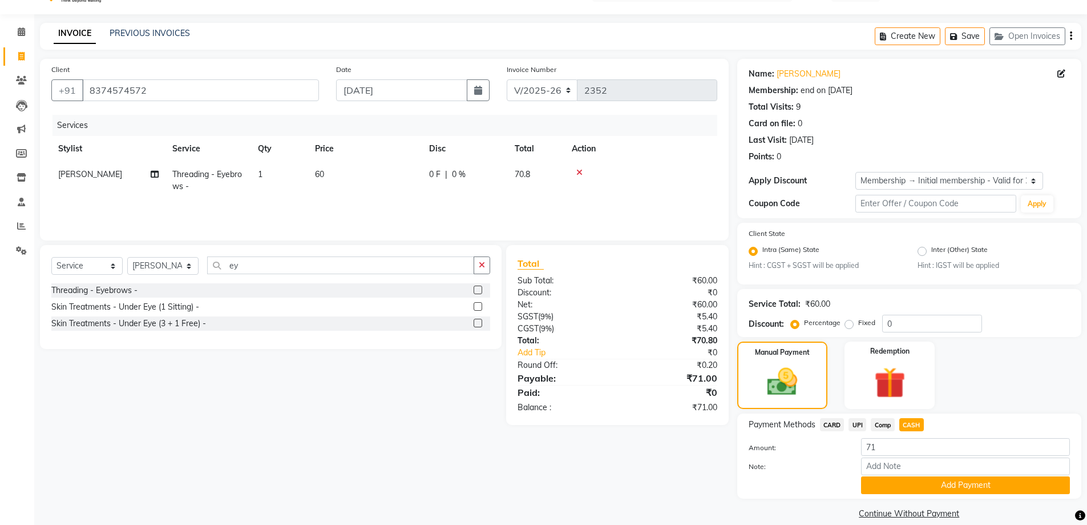
scroll to position [41, 0]
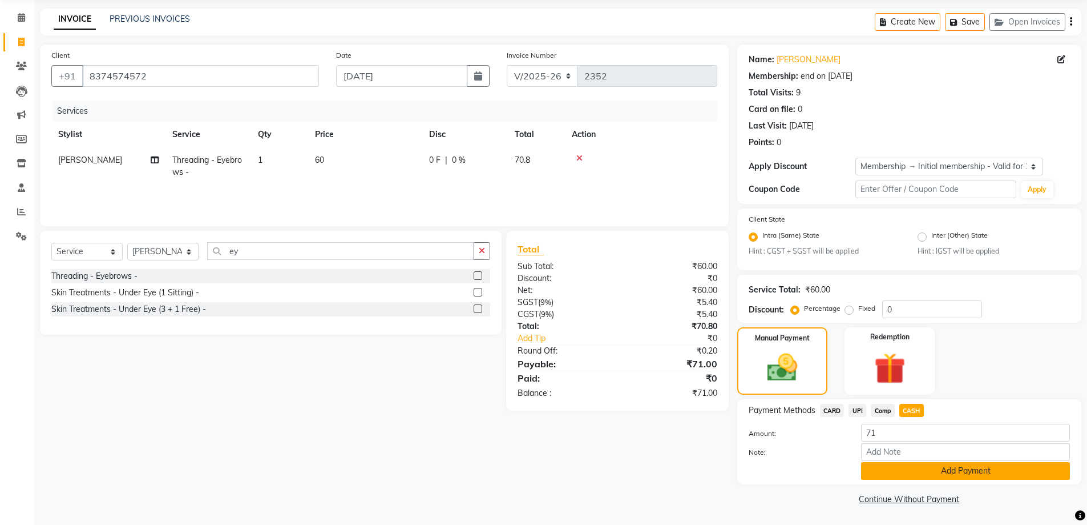
click at [950, 473] on button "Add Payment" at bounding box center [965, 471] width 209 height 18
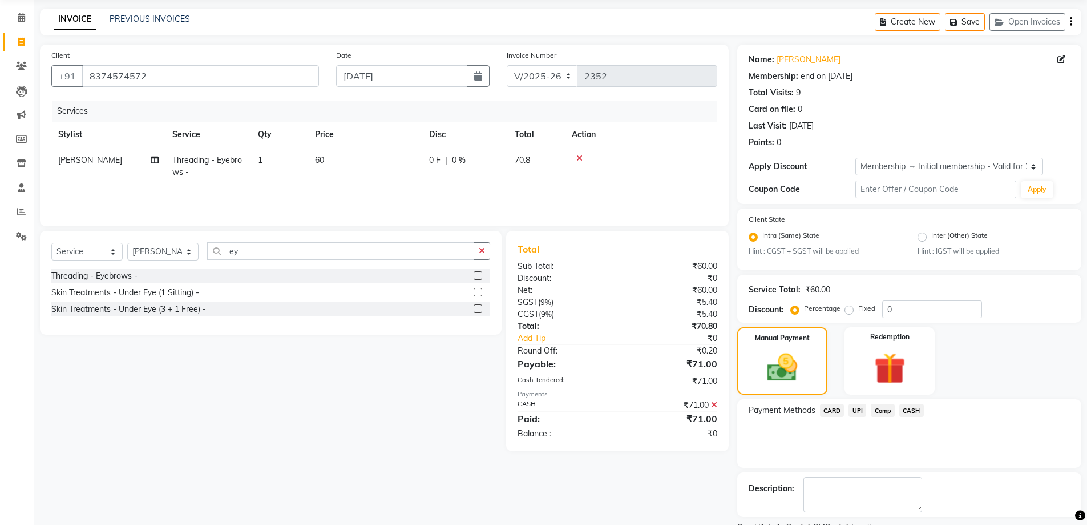
scroll to position [89, 0]
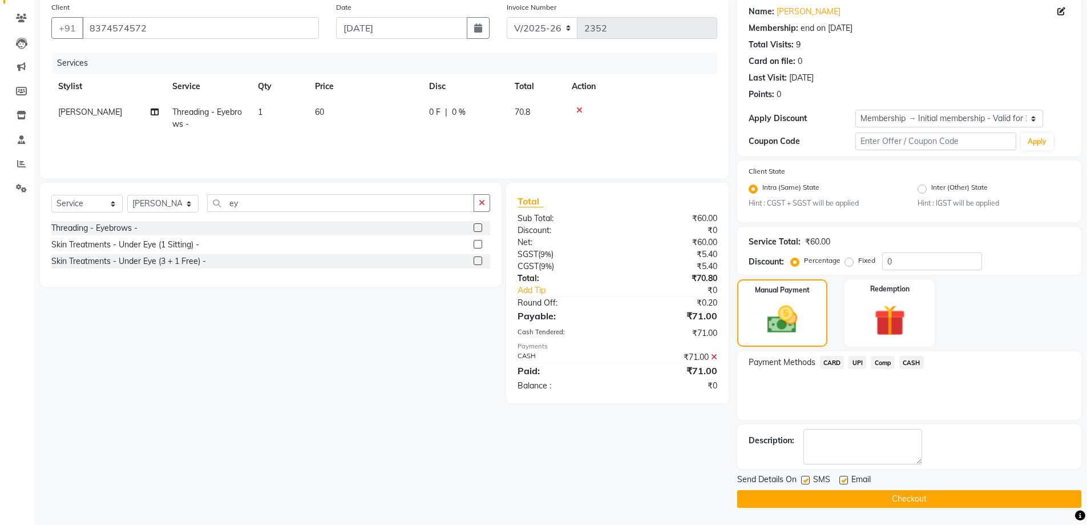
click at [917, 501] on button "Checkout" at bounding box center [909, 499] width 344 height 18
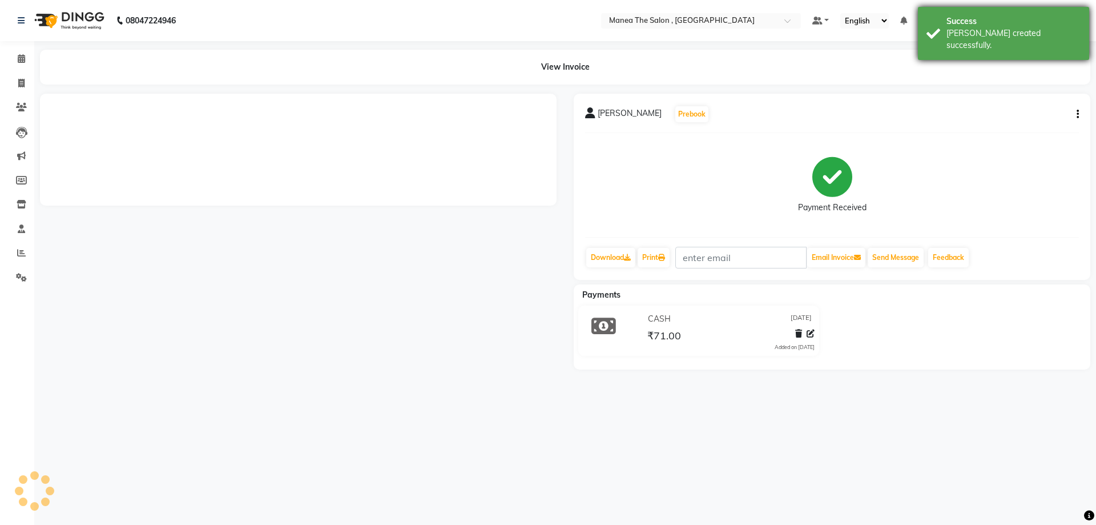
click at [932, 25] on div "Success Bill created successfully." at bounding box center [1003, 33] width 171 height 53
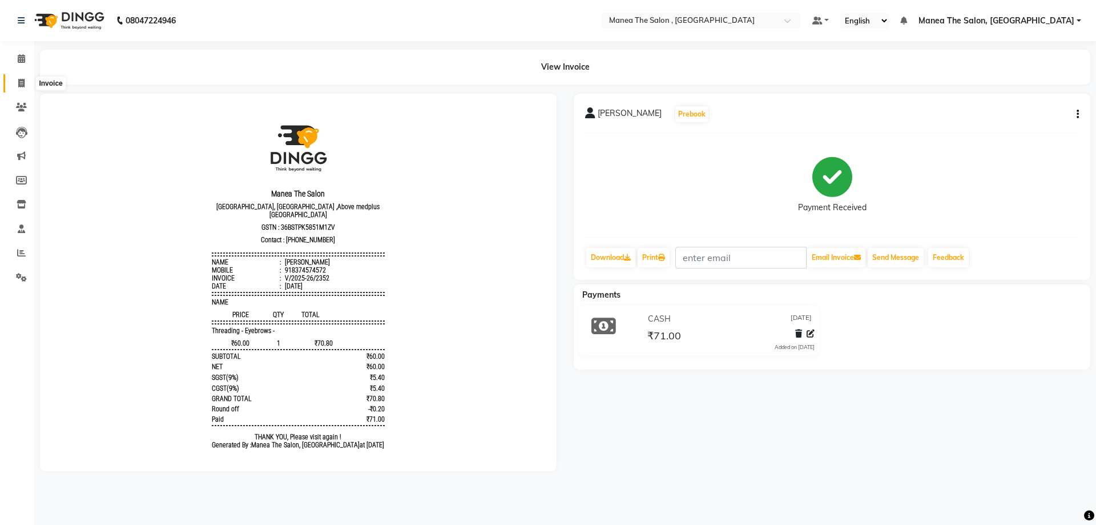
click at [25, 83] on icon at bounding box center [21, 83] width 6 height 9
select select "service"
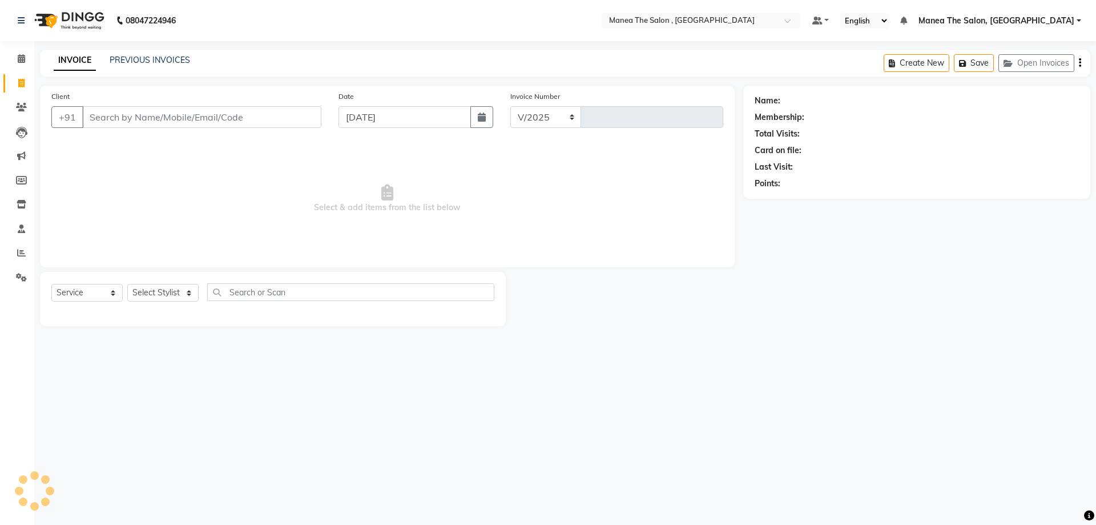
select select "7201"
type input "2353"
click at [142, 62] on link "PREVIOUS INVOICES" at bounding box center [150, 60] width 80 height 10
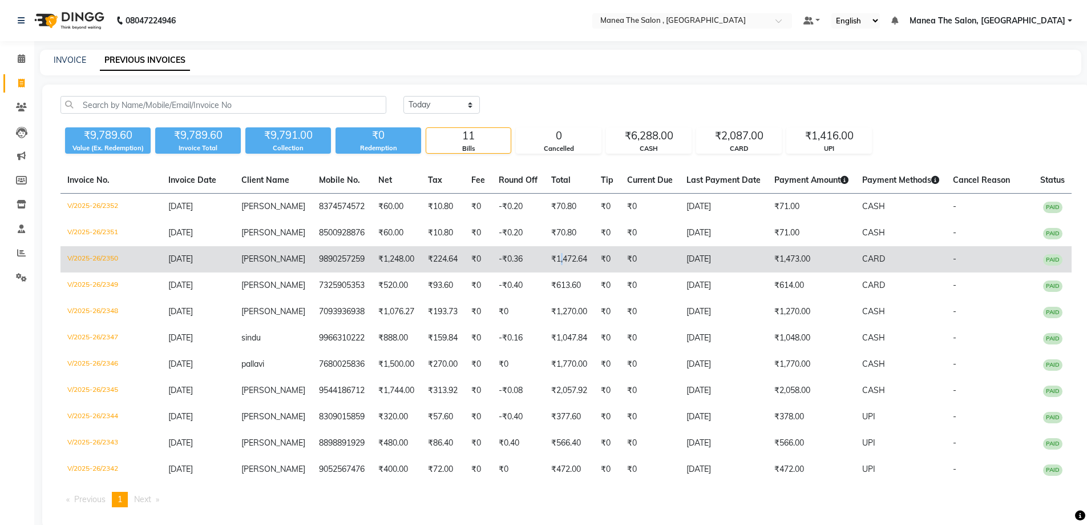
click at [551, 264] on td "₹1,472.64" at bounding box center [570, 259] width 50 height 26
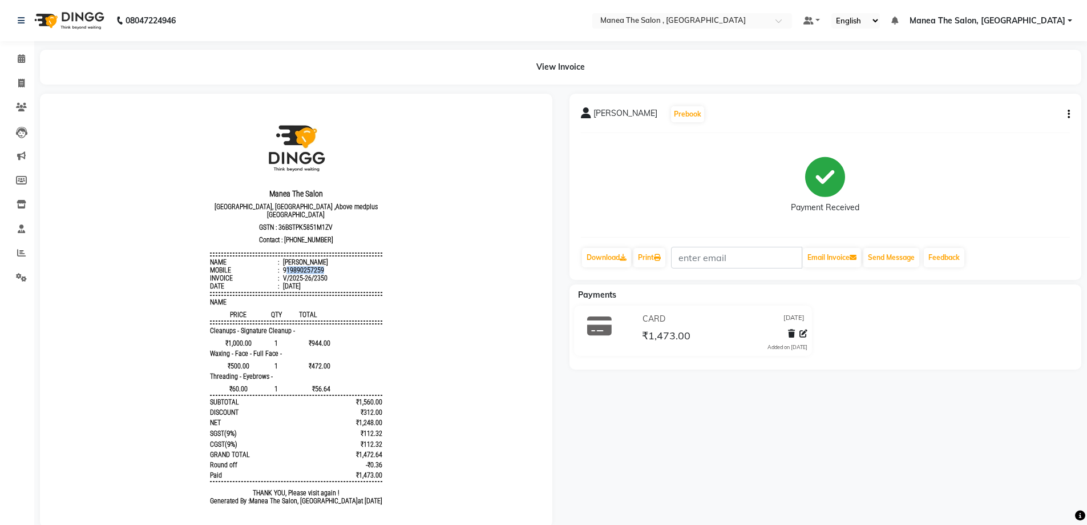
drag, startPoint x: 287, startPoint y: 269, endPoint x: 353, endPoint y: 272, distance: 66.8
click at [353, 272] on li "Mobile : 919890257259" at bounding box center [296, 270] width 172 height 8
copy div "19890257259"
click at [23, 84] on icon at bounding box center [21, 83] width 6 height 9
select select "service"
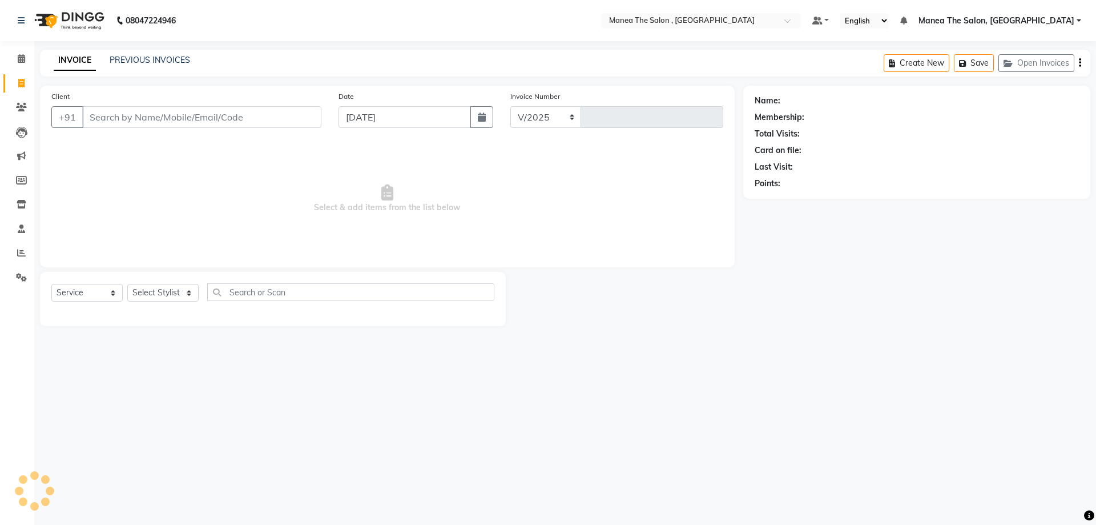
select select "7201"
type input "2353"
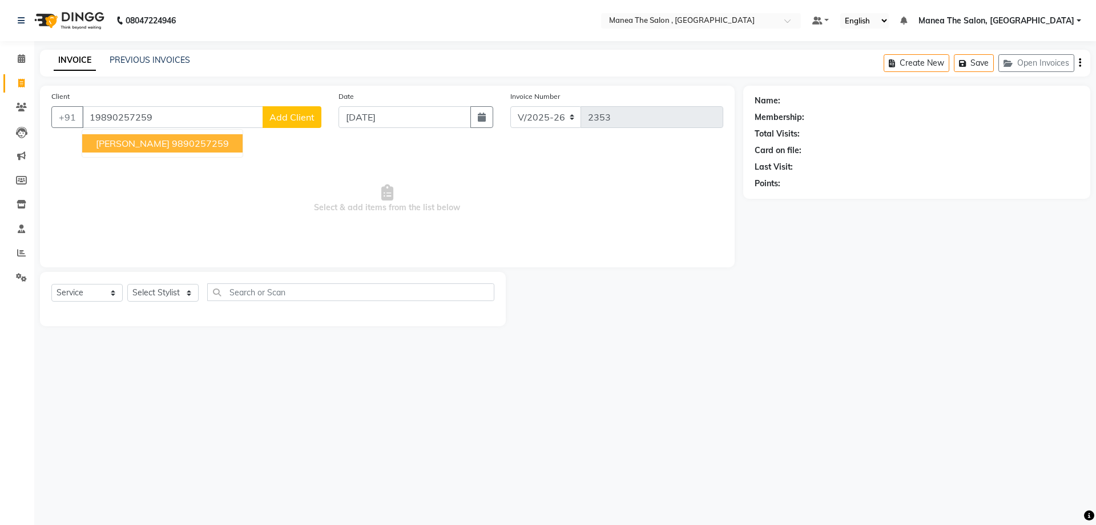
click at [172, 139] on ngb-highlight "9890257259" at bounding box center [200, 143] width 57 height 11
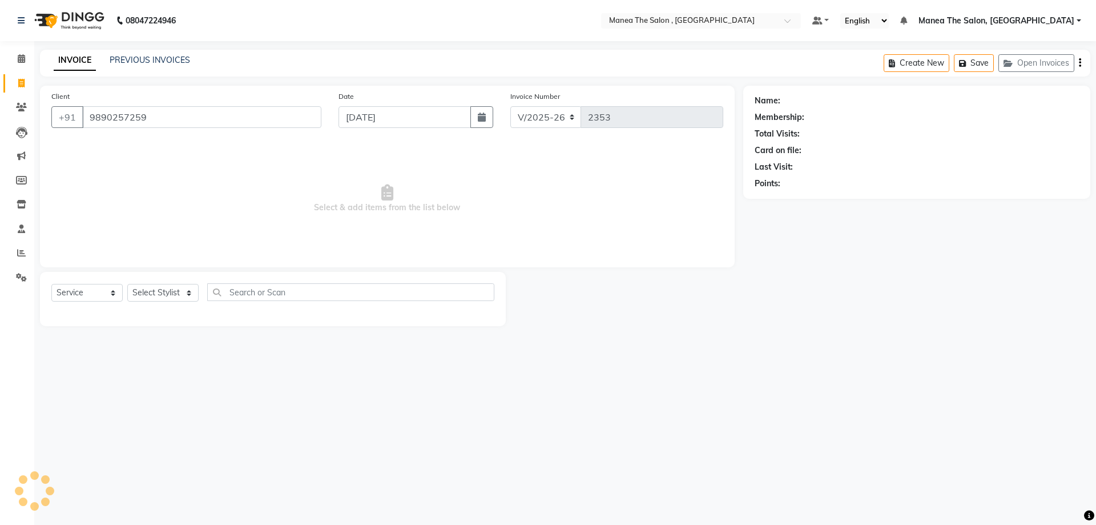
type input "9890257259"
select select "1: Object"
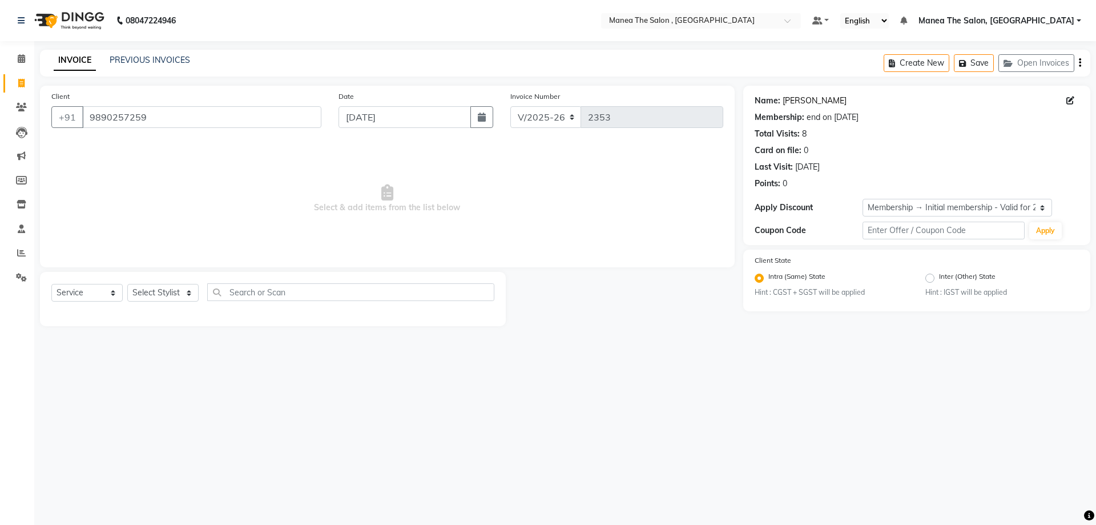
click at [793, 103] on link "[PERSON_NAME]" at bounding box center [815, 101] width 64 height 12
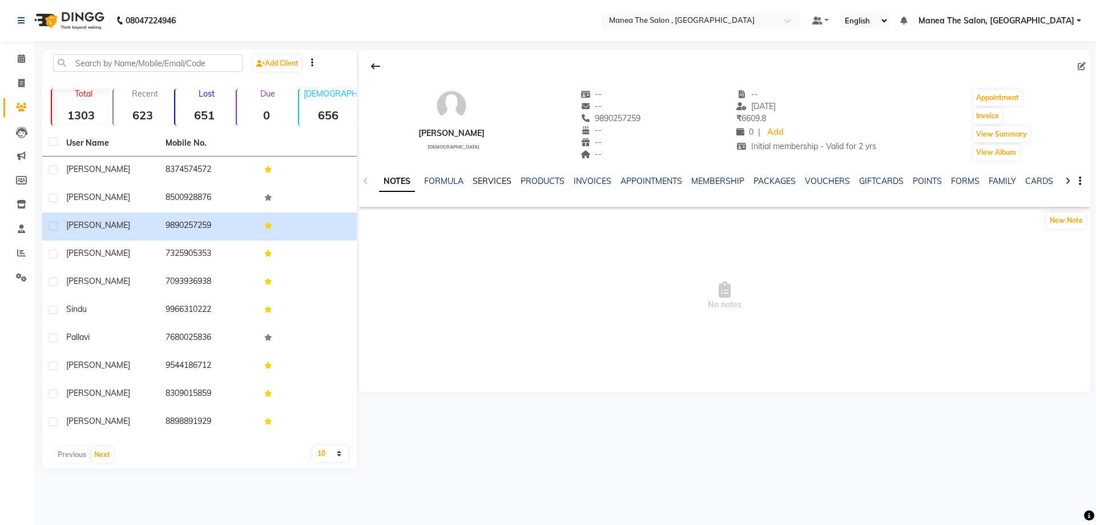
click at [483, 184] on link "SERVICES" at bounding box center [492, 181] width 39 height 10
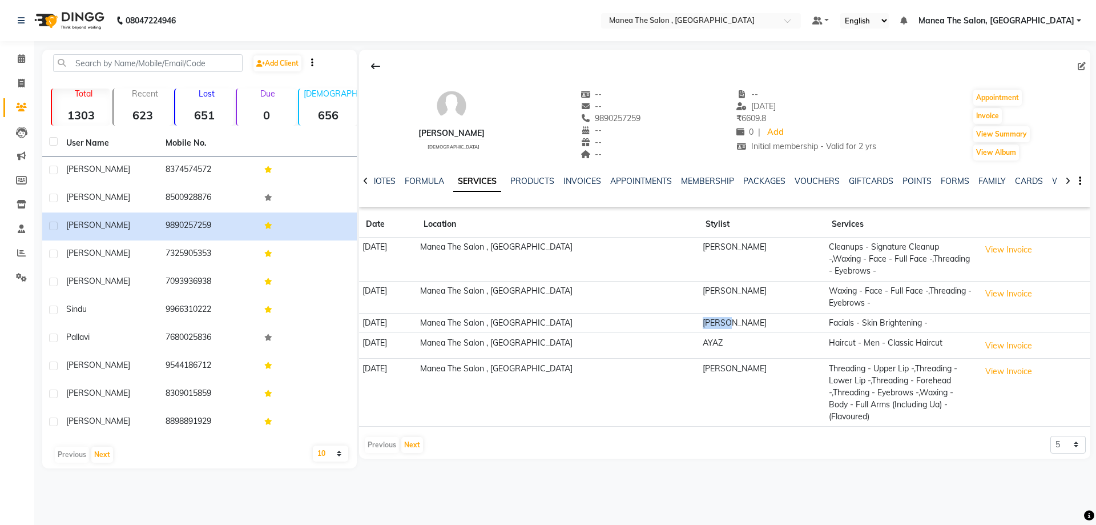
drag, startPoint x: 696, startPoint y: 307, endPoint x: 728, endPoint y: 316, distance: 32.7
click at [728, 316] on td "[PERSON_NAME]" at bounding box center [762, 323] width 126 height 20
drag, startPoint x: 689, startPoint y: 358, endPoint x: 765, endPoint y: 360, distance: 76.5
click at [765, 360] on tr "24-06-2025 Manea The Salon , Kondapur Santhoshi Threading - Upper Lip -,Threadi…" at bounding box center [724, 392] width 731 height 68
click at [745, 358] on td "Santhoshi" at bounding box center [762, 392] width 126 height 68
